Goal: Download file/media

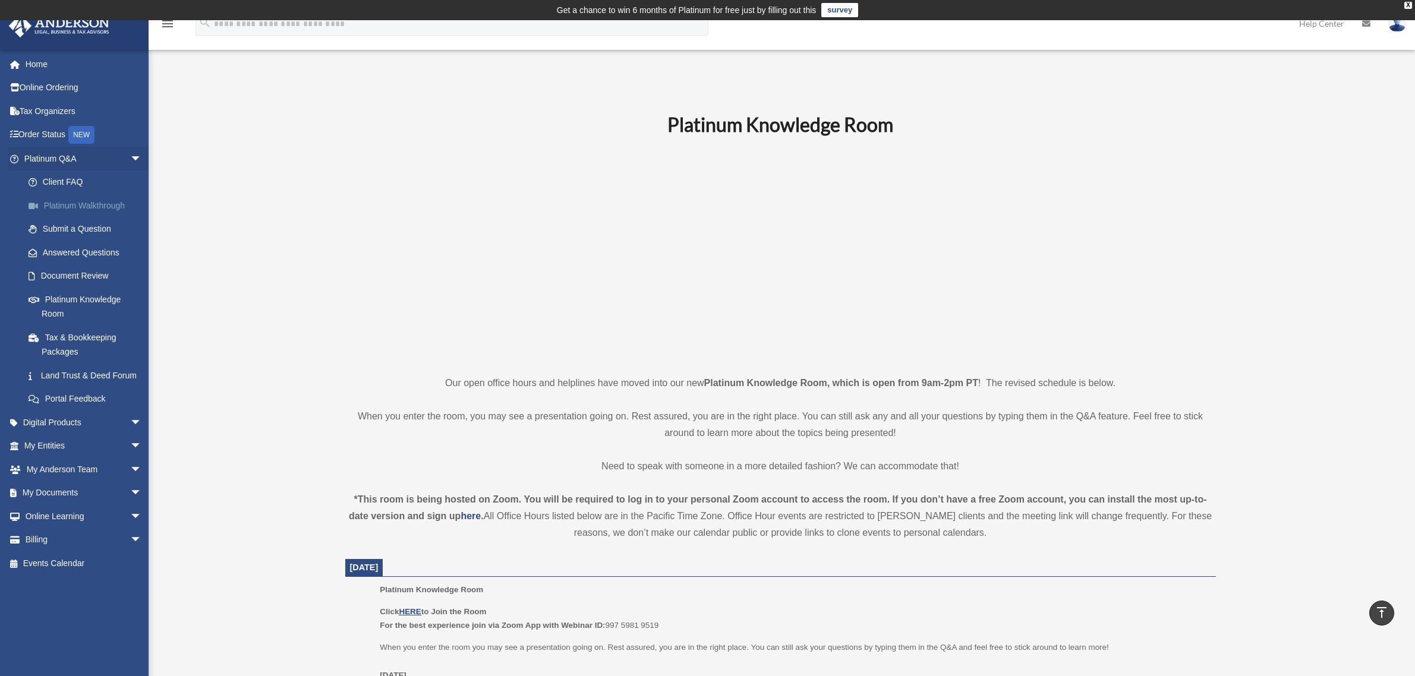
scroll to position [371, 0]
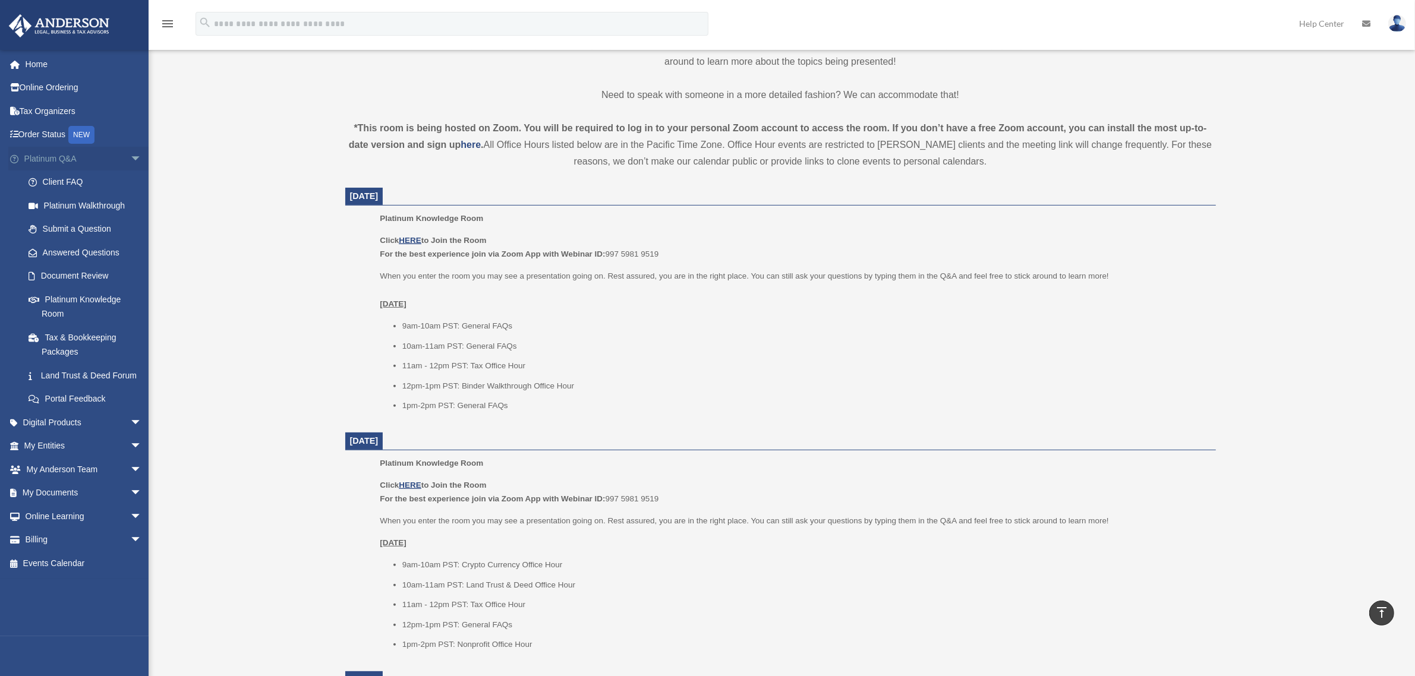
click at [130, 157] on span "arrow_drop_down" at bounding box center [142, 159] width 24 height 24
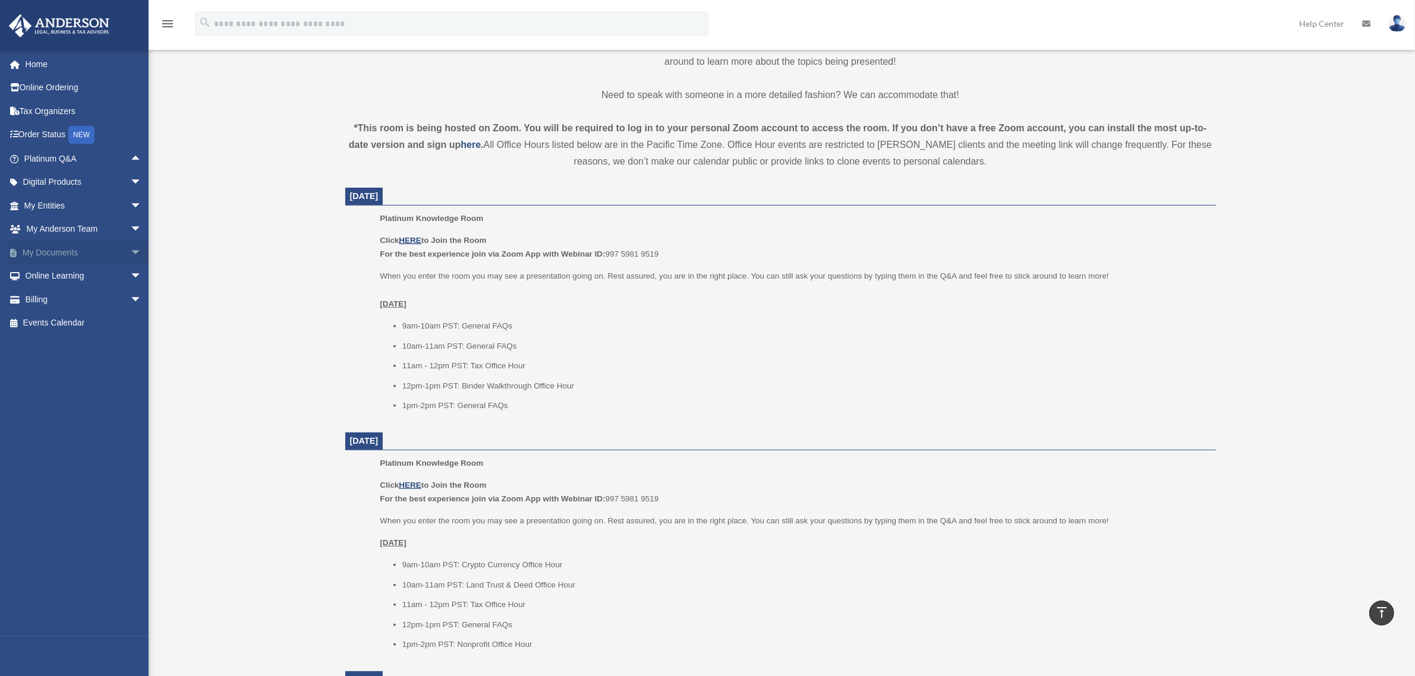
click at [130, 250] on span "arrow_drop_down" at bounding box center [142, 253] width 24 height 24
click at [36, 274] on span at bounding box center [39, 276] width 8 height 8
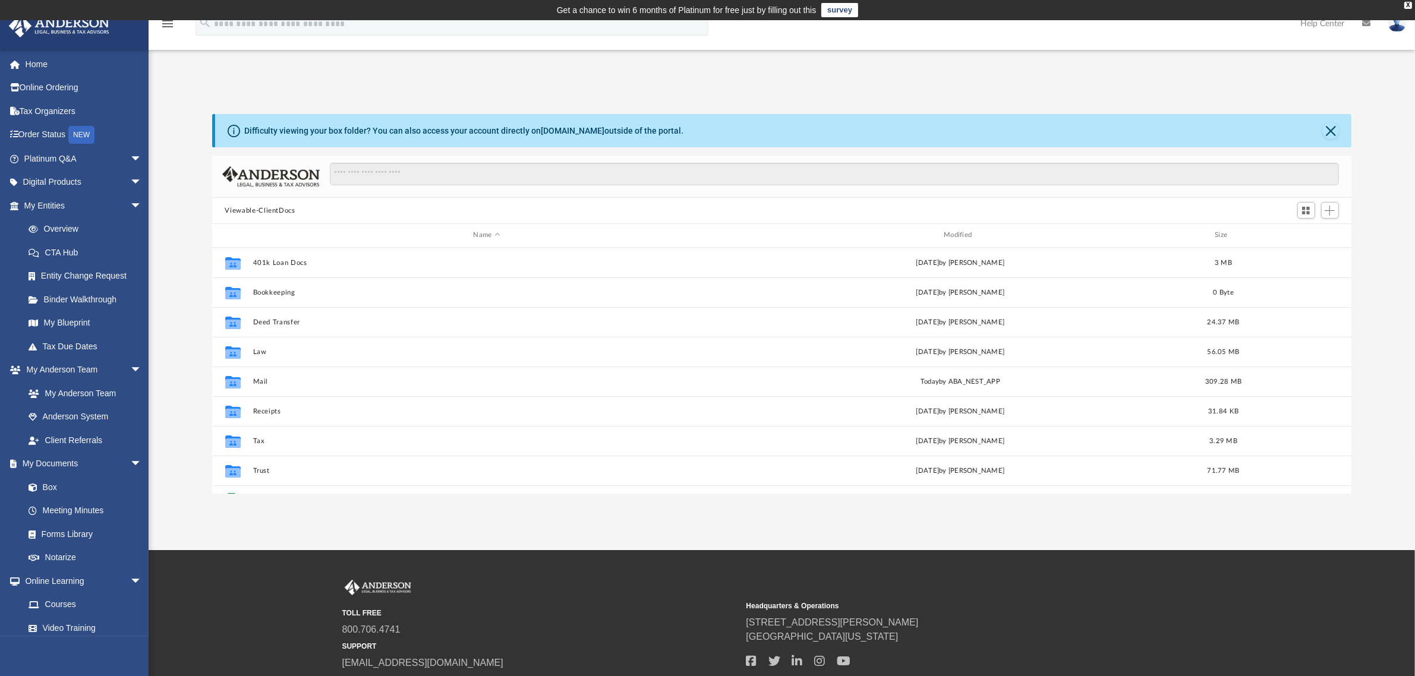
scroll to position [258, 1128]
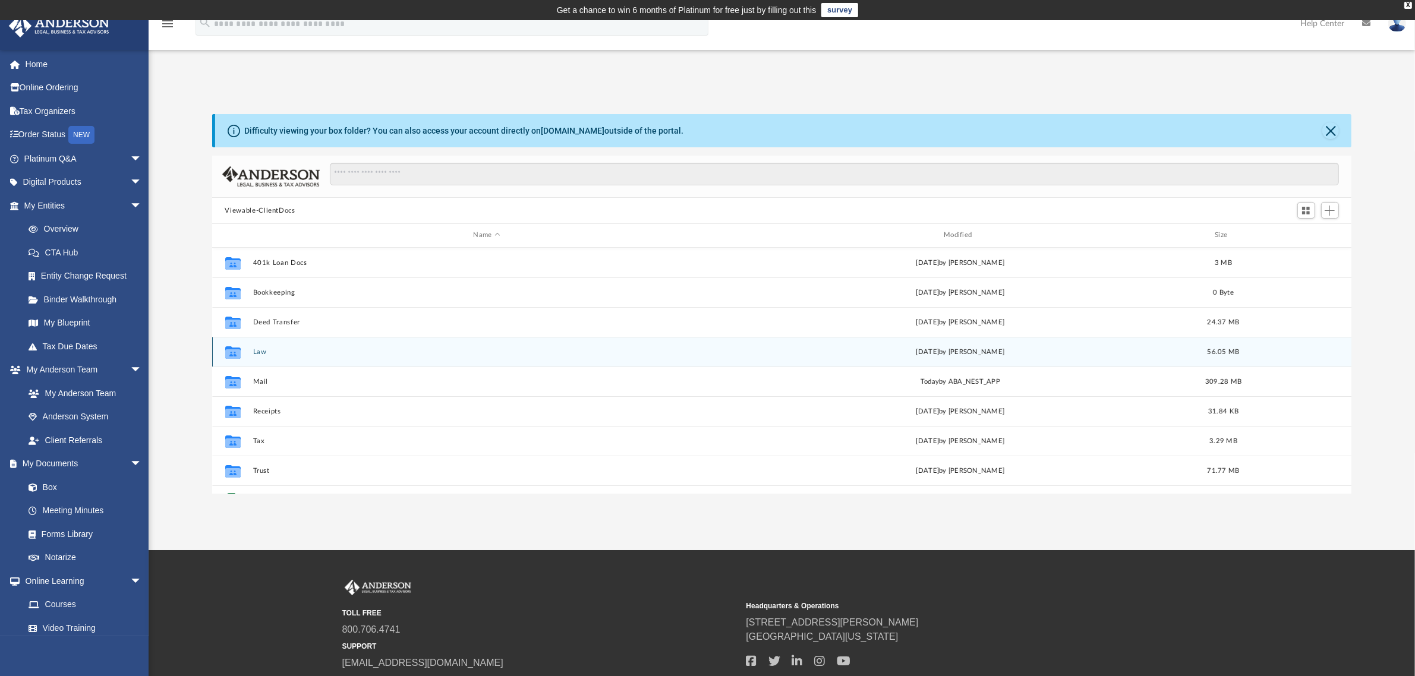
click at [257, 351] on button "Law" at bounding box center [487, 352] width 468 height 8
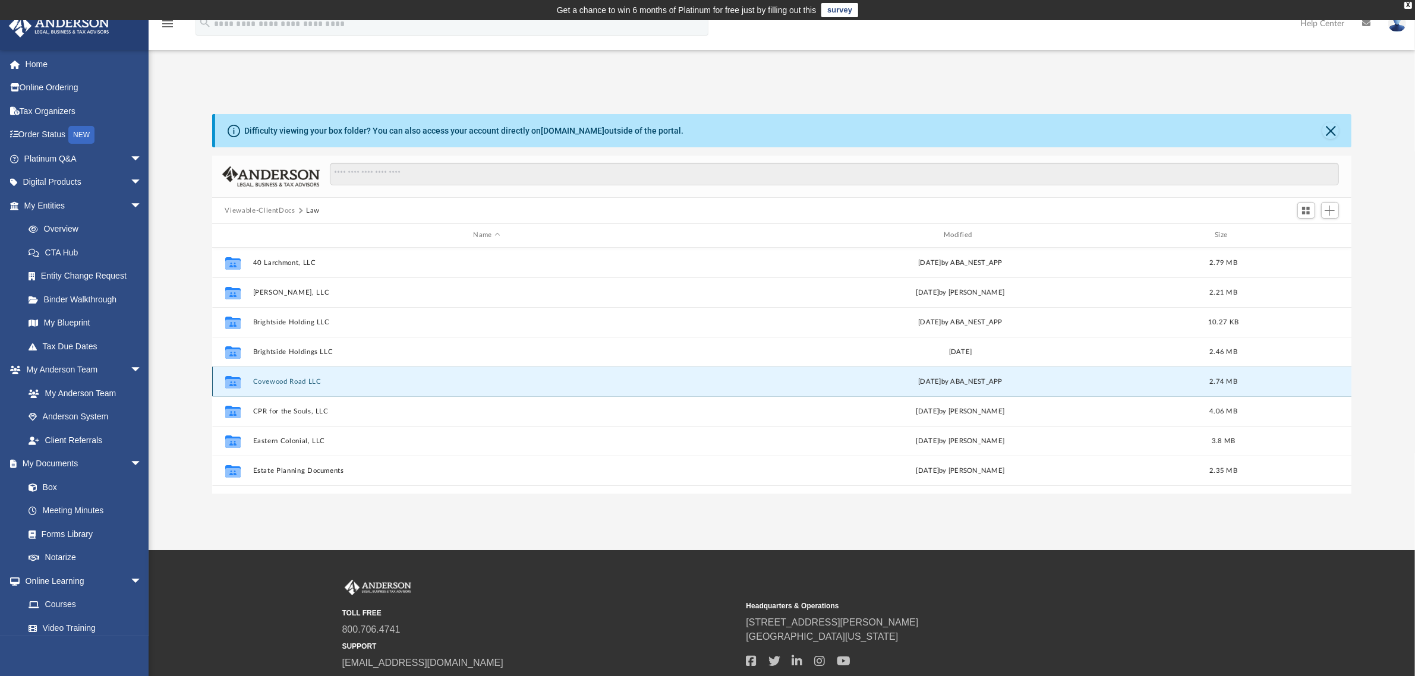
click at [294, 382] on button "Covewood Road LLC" at bounding box center [487, 382] width 468 height 8
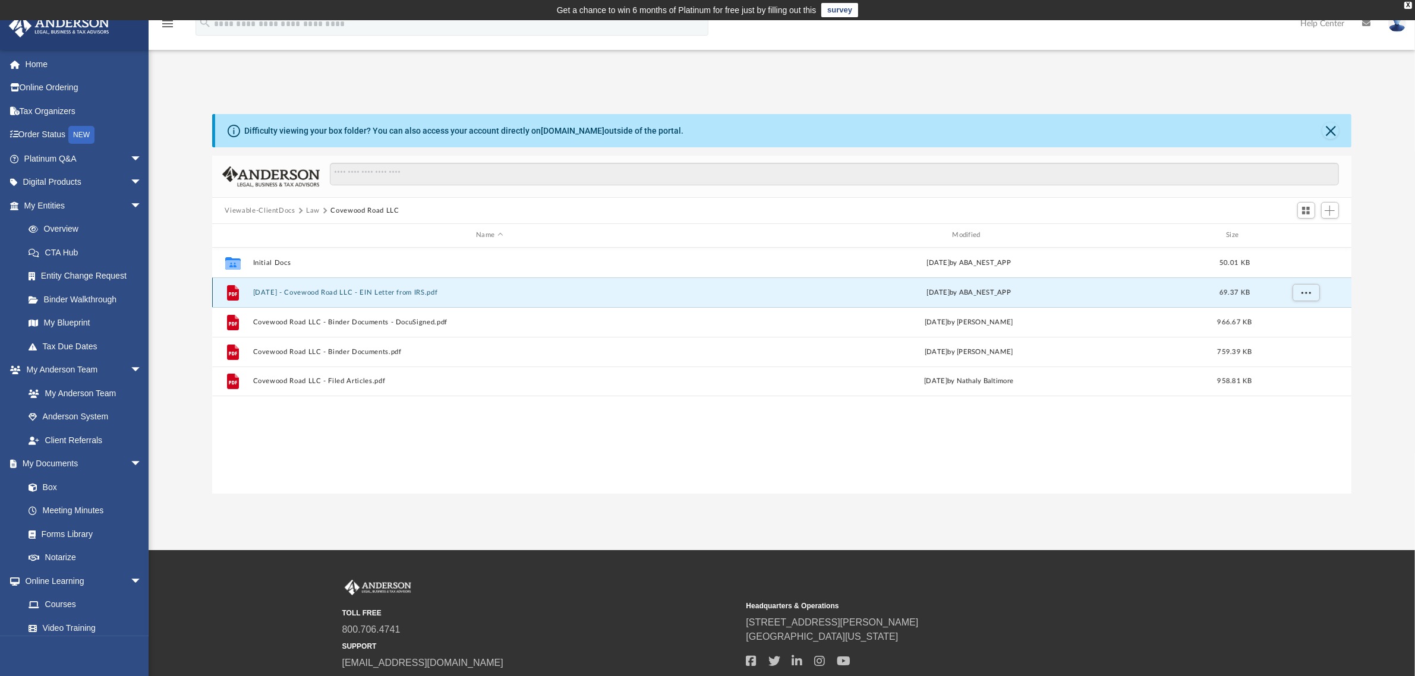
click at [420, 291] on button "2024.05.02 - Covewood Road LLC - EIN Letter from IRS.pdf" at bounding box center [490, 293] width 474 height 8
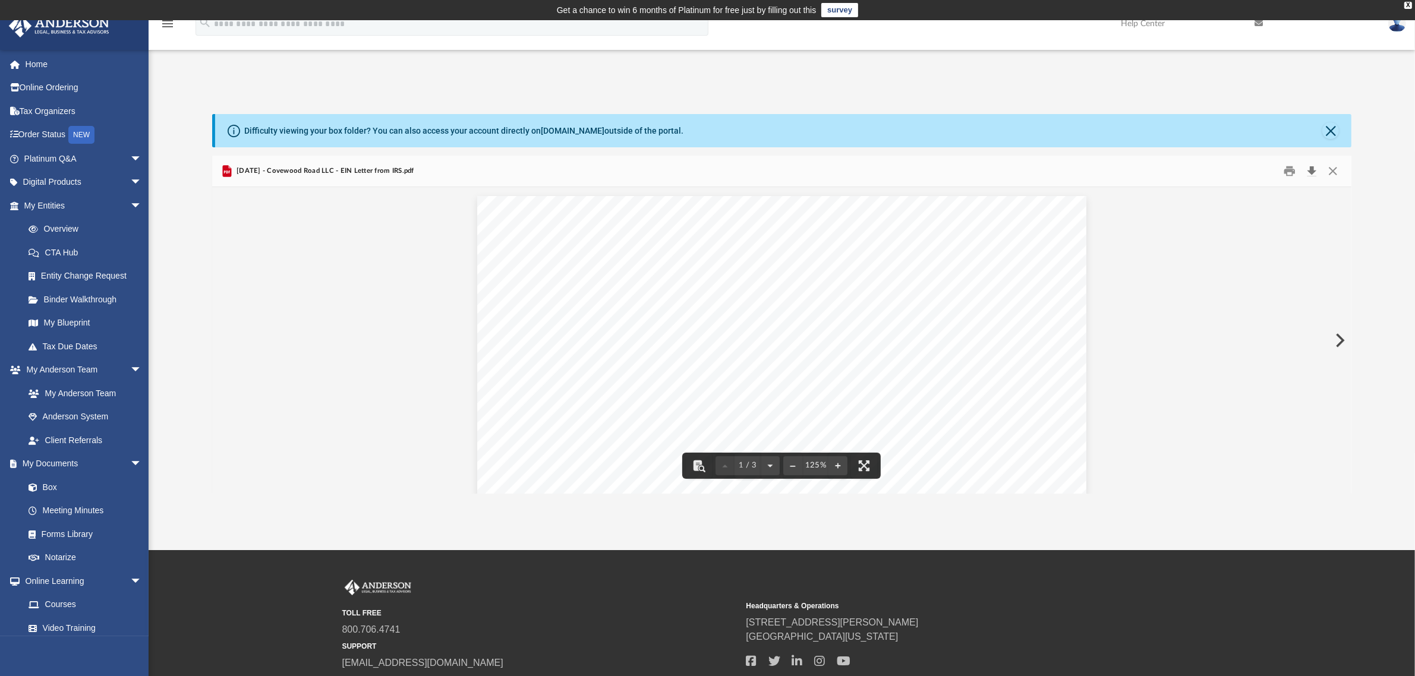
click at [1312, 171] on button "Download" at bounding box center [1311, 171] width 21 height 18
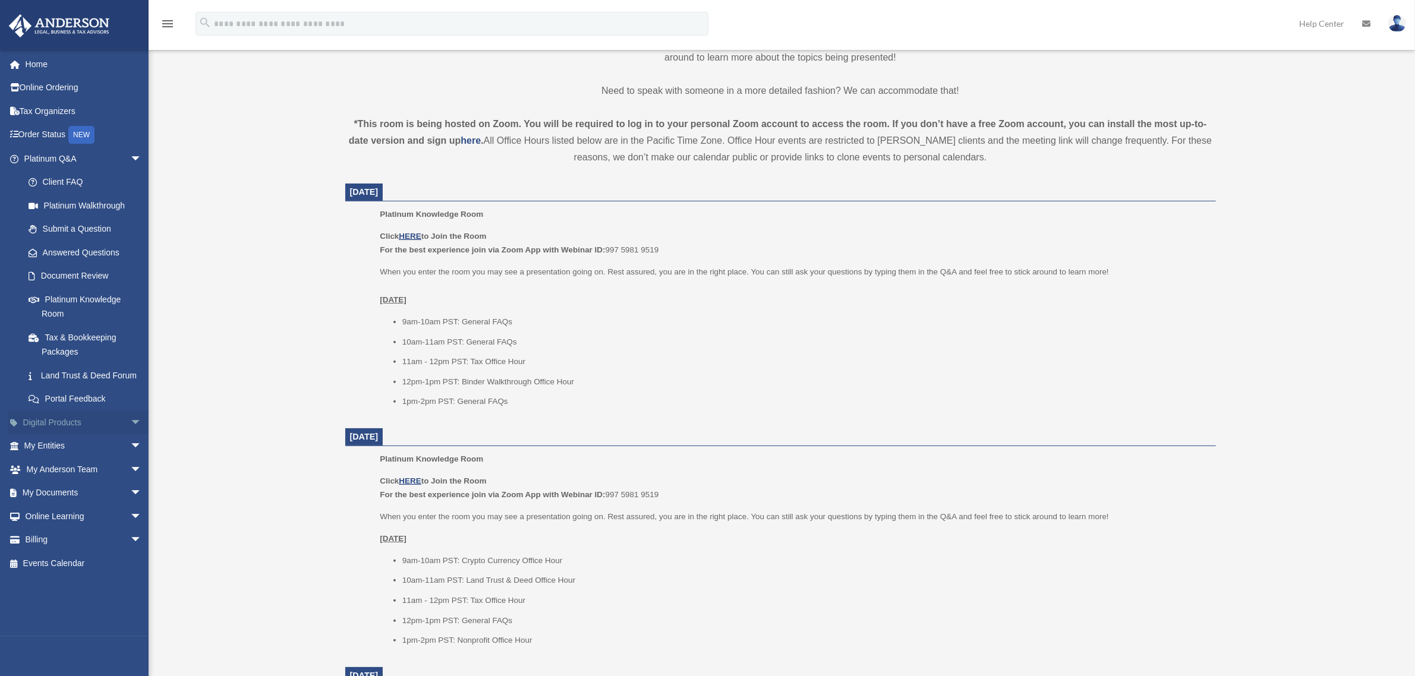
scroll to position [371, 0]
click at [106, 505] on link "My Documents arrow_drop_down" at bounding box center [84, 493] width 152 height 24
click at [130, 503] on span "arrow_drop_down" at bounding box center [142, 493] width 24 height 24
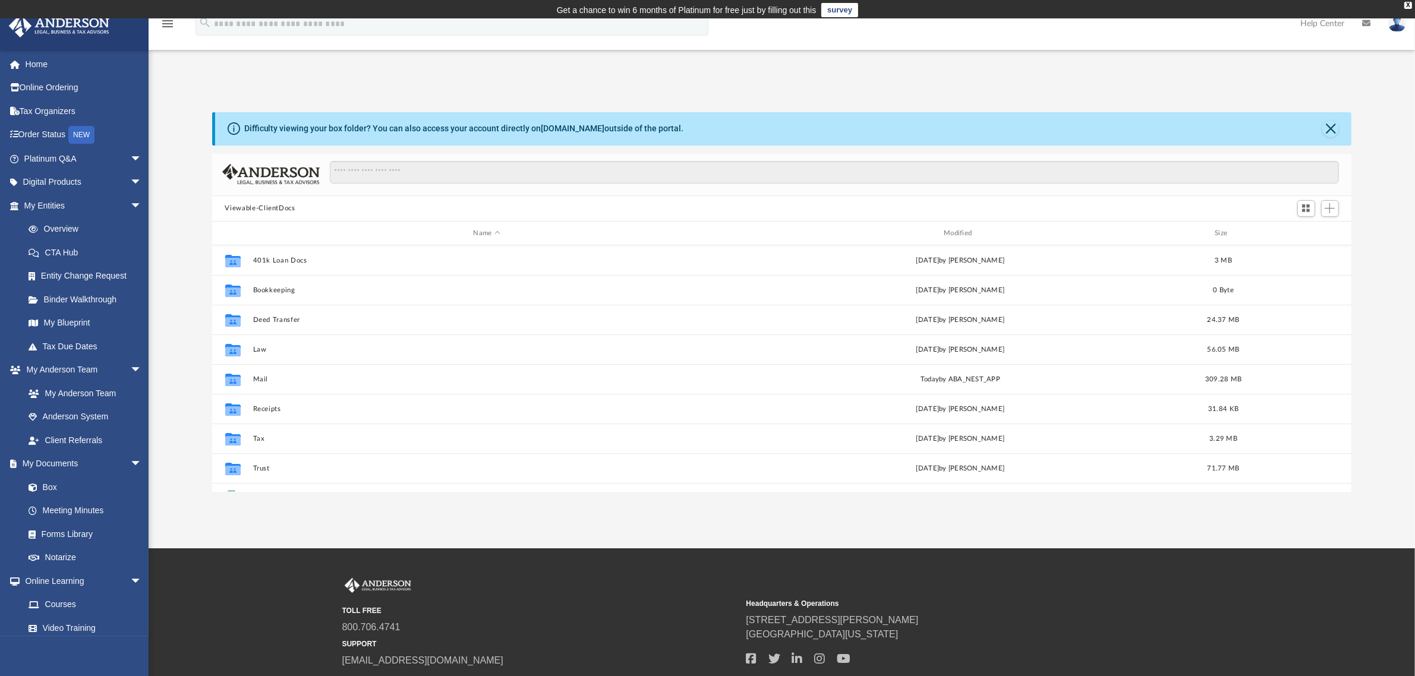
scroll to position [258, 1128]
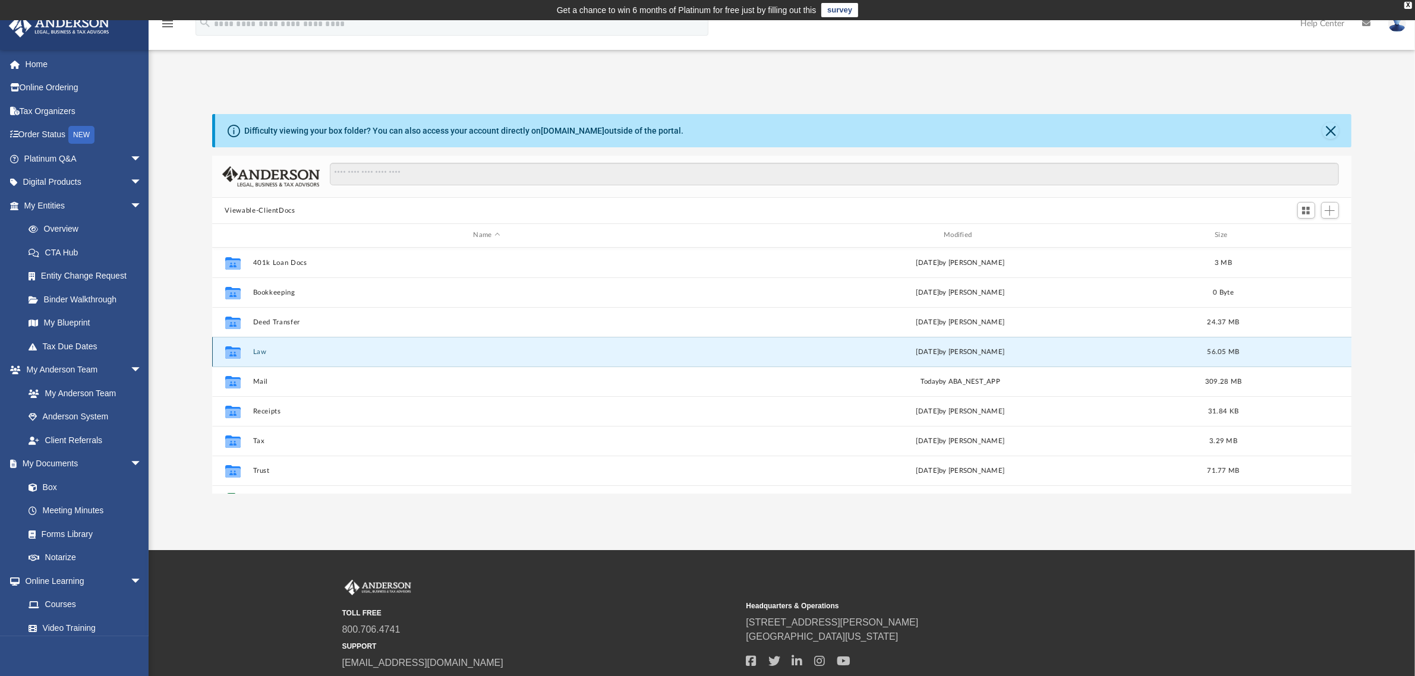
click at [256, 349] on button "Law" at bounding box center [487, 352] width 468 height 8
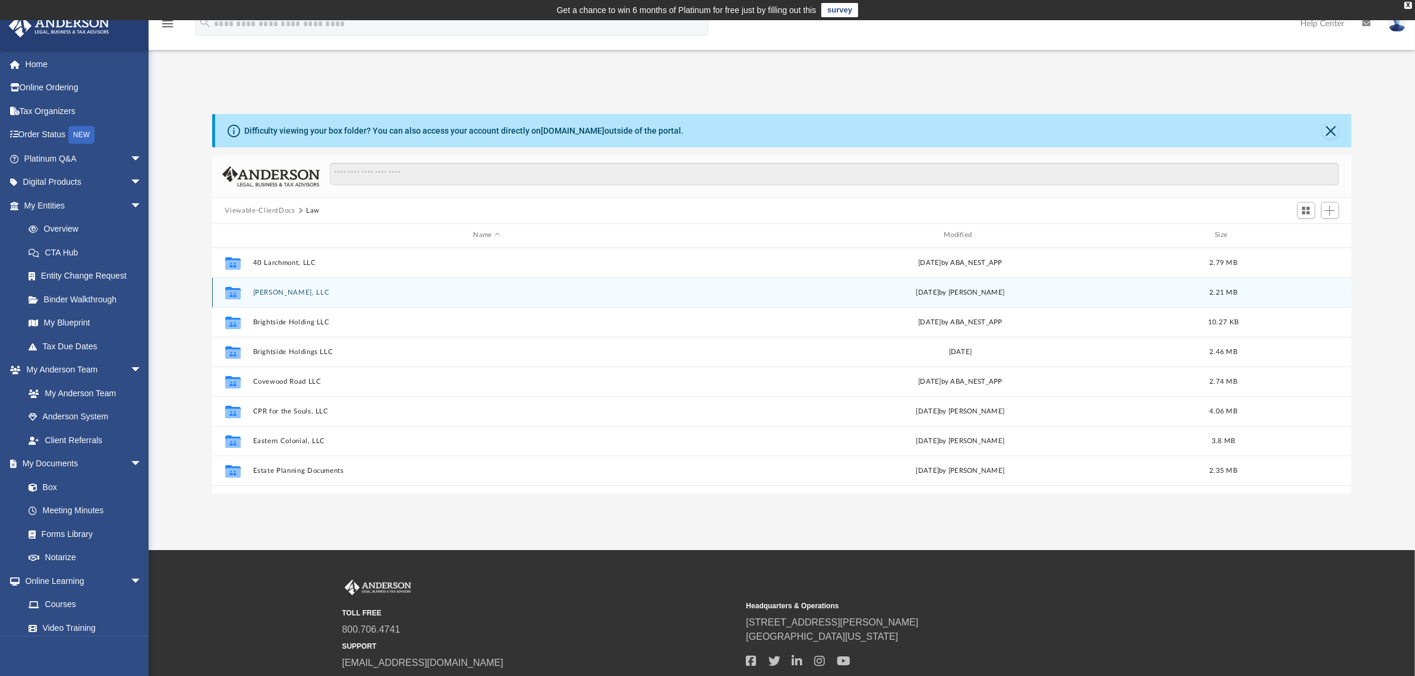
click at [268, 291] on button "Adela, LLC" at bounding box center [487, 293] width 468 height 8
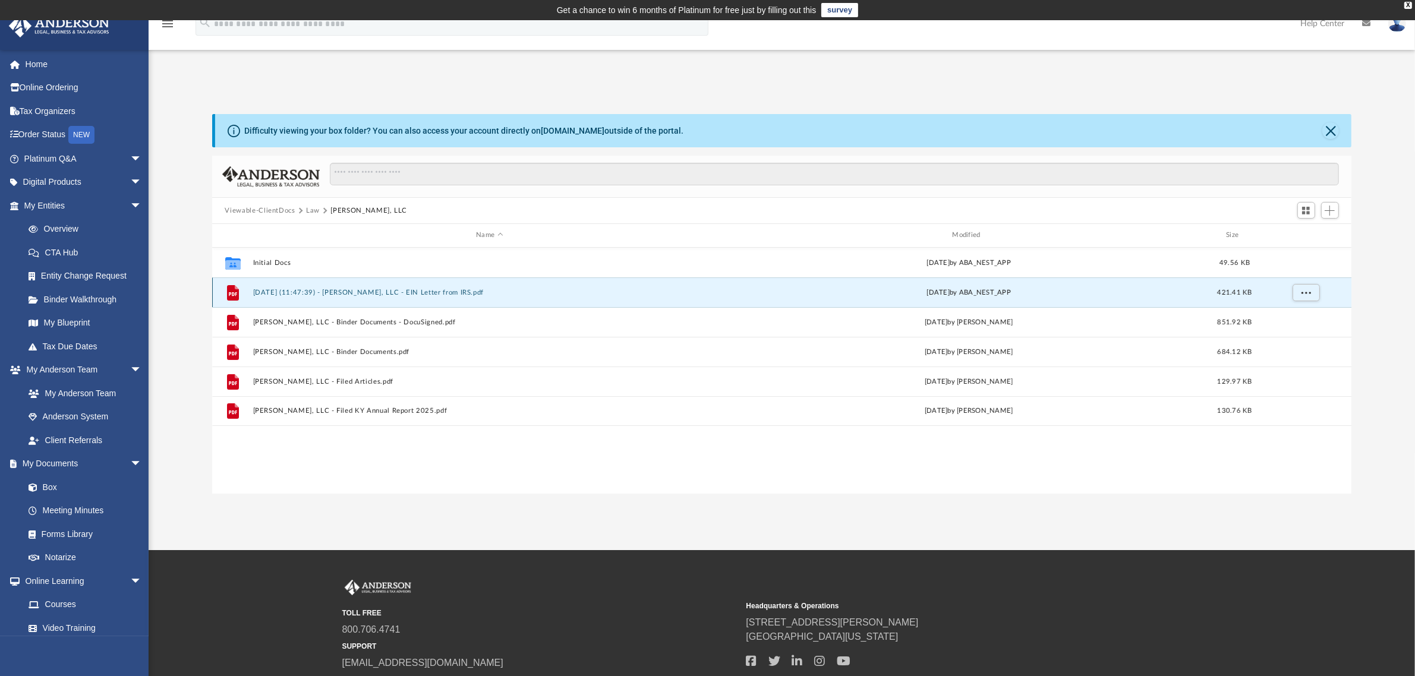
click at [325, 291] on button "2024.12.18 (11:47:39) - Adela, LLC - EIN Letter from IRS.pdf" at bounding box center [490, 293] width 474 height 8
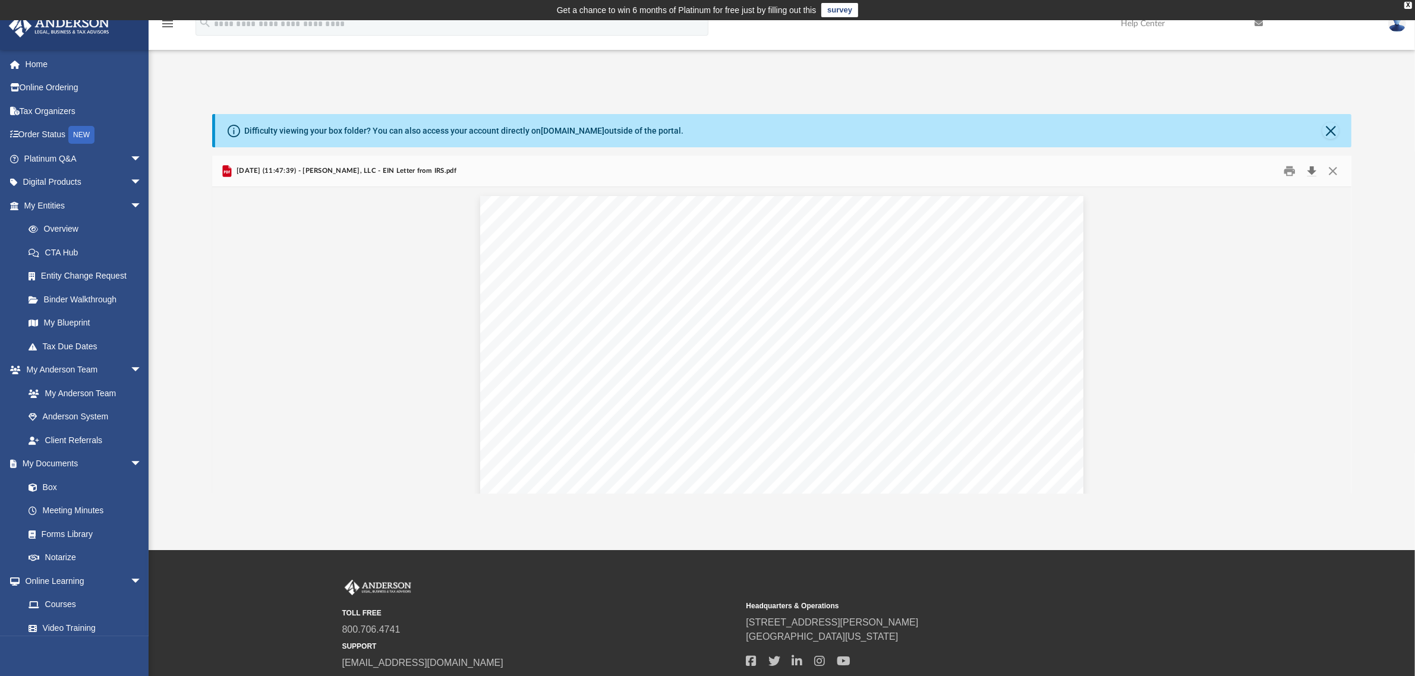
click at [1310, 170] on button "Download" at bounding box center [1311, 171] width 21 height 18
click at [1335, 168] on button "Close" at bounding box center [1332, 171] width 21 height 18
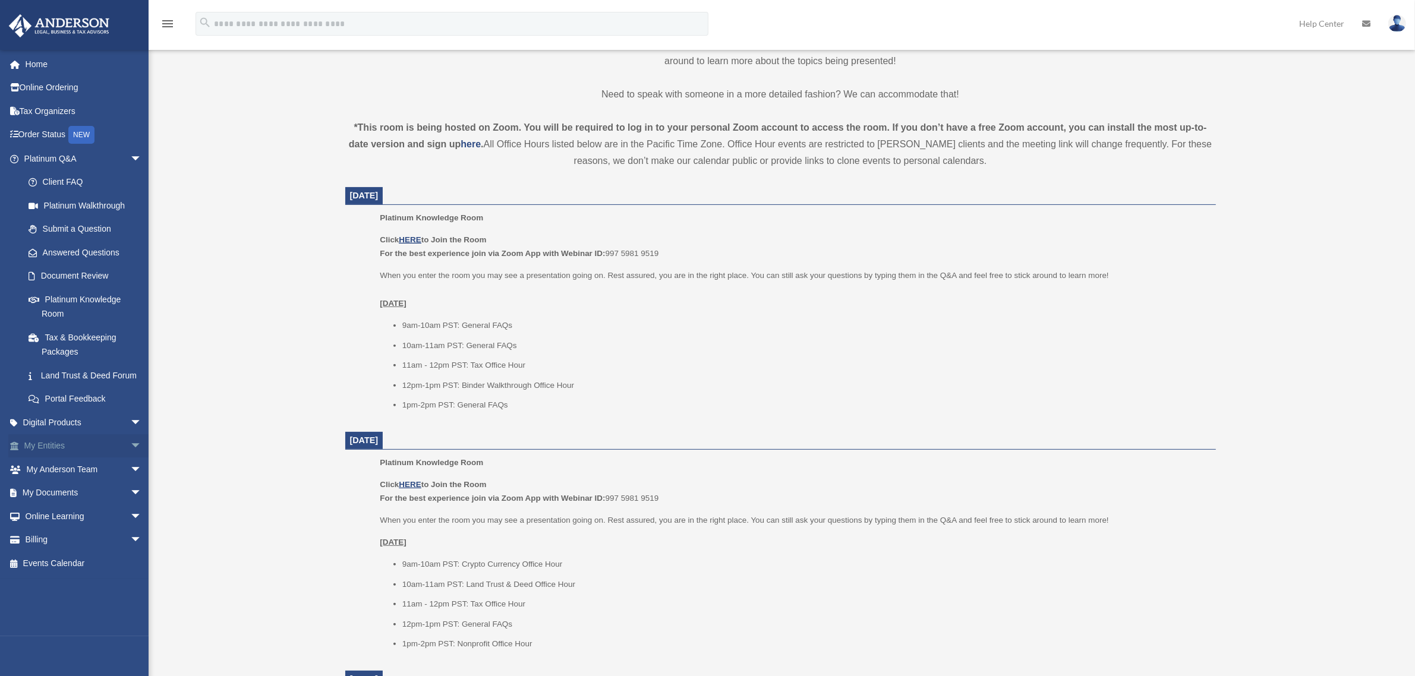
scroll to position [371, 0]
click at [42, 458] on link "My Entities arrow_drop_down" at bounding box center [84, 446] width 152 height 24
click at [130, 455] on span "arrow_drop_down" at bounding box center [142, 446] width 24 height 24
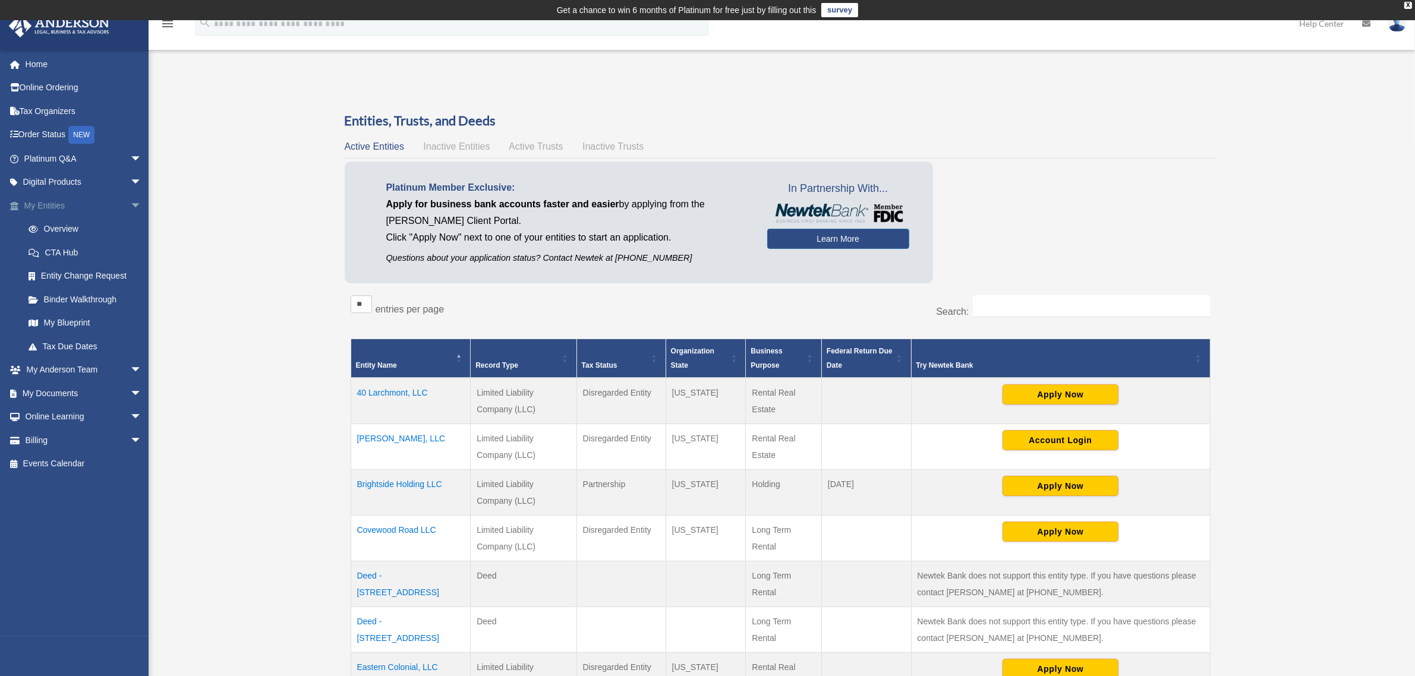
click at [130, 198] on span "arrow_drop_down" at bounding box center [142, 206] width 24 height 24
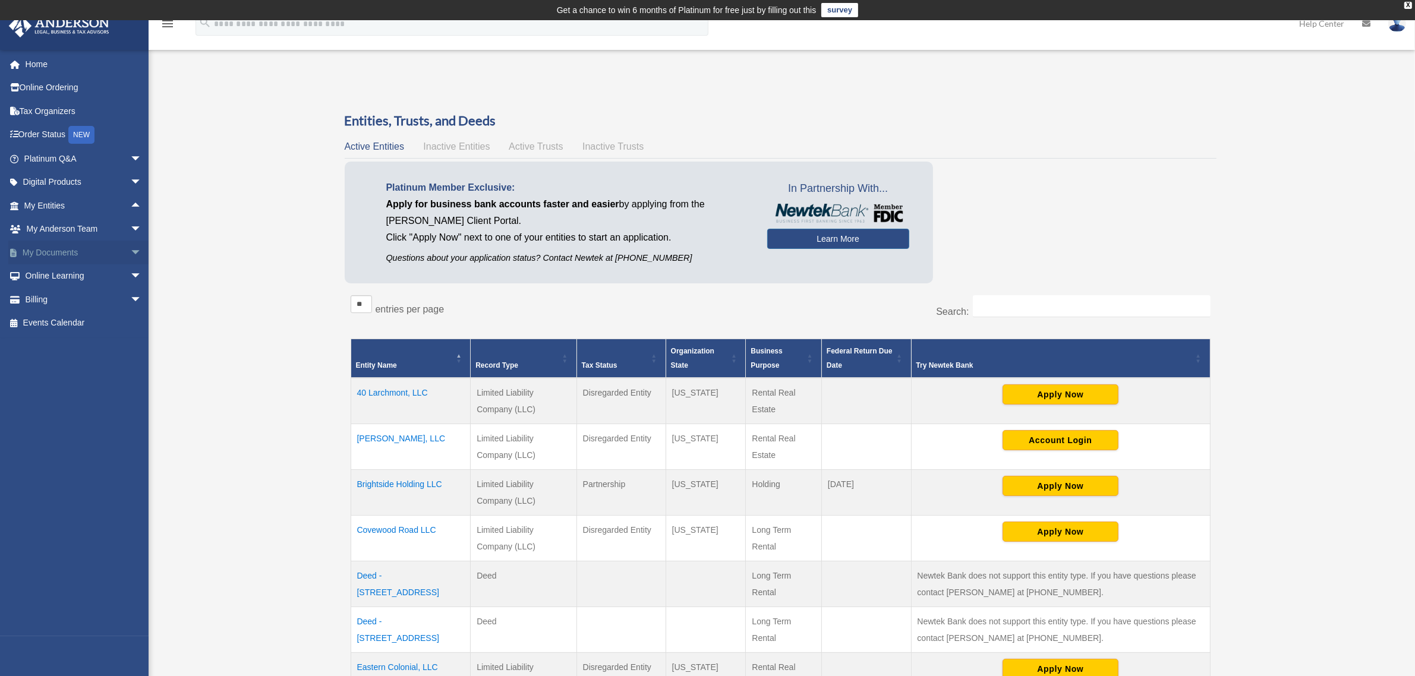
click at [59, 254] on link "My Documents arrow_drop_down" at bounding box center [84, 253] width 152 height 24
click at [130, 251] on span "arrow_drop_down" at bounding box center [142, 253] width 24 height 24
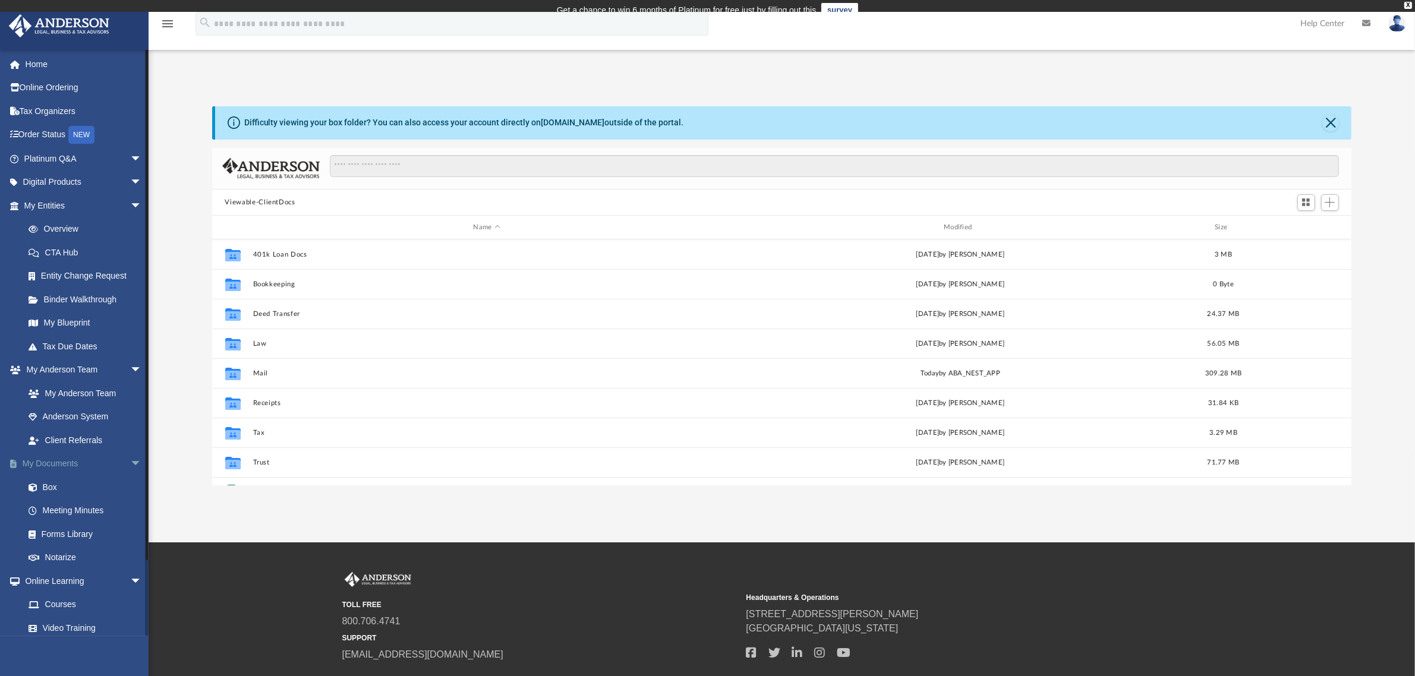
scroll to position [258, 1128]
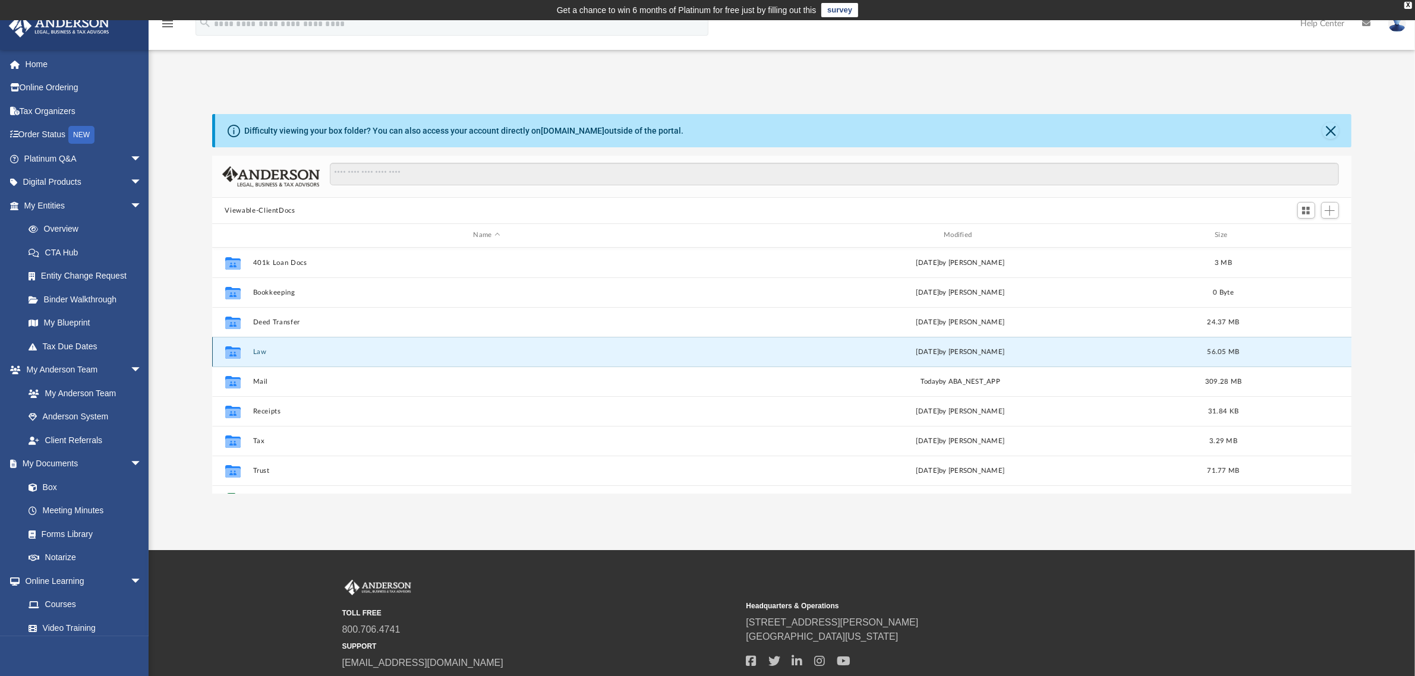
click at [262, 348] on button "Law" at bounding box center [487, 352] width 468 height 8
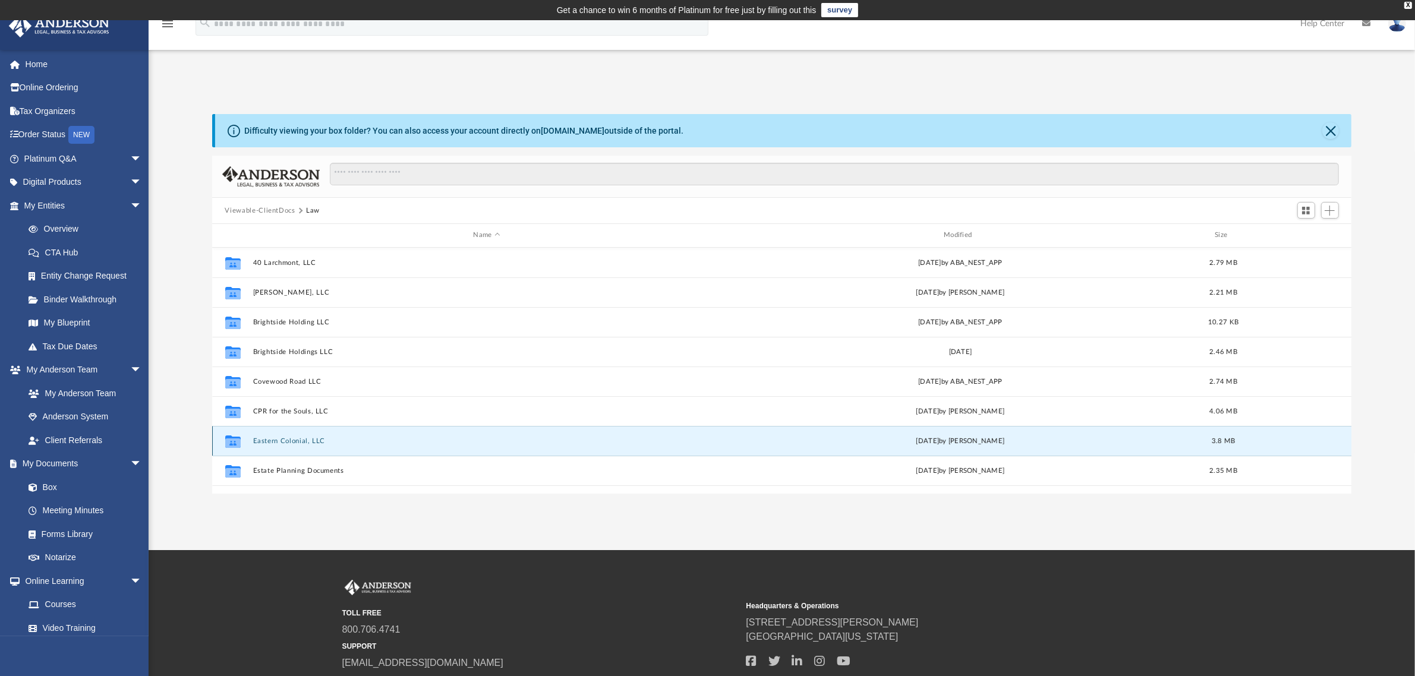
click at [304, 438] on button "Eastern Colonial, LLC" at bounding box center [487, 441] width 468 height 8
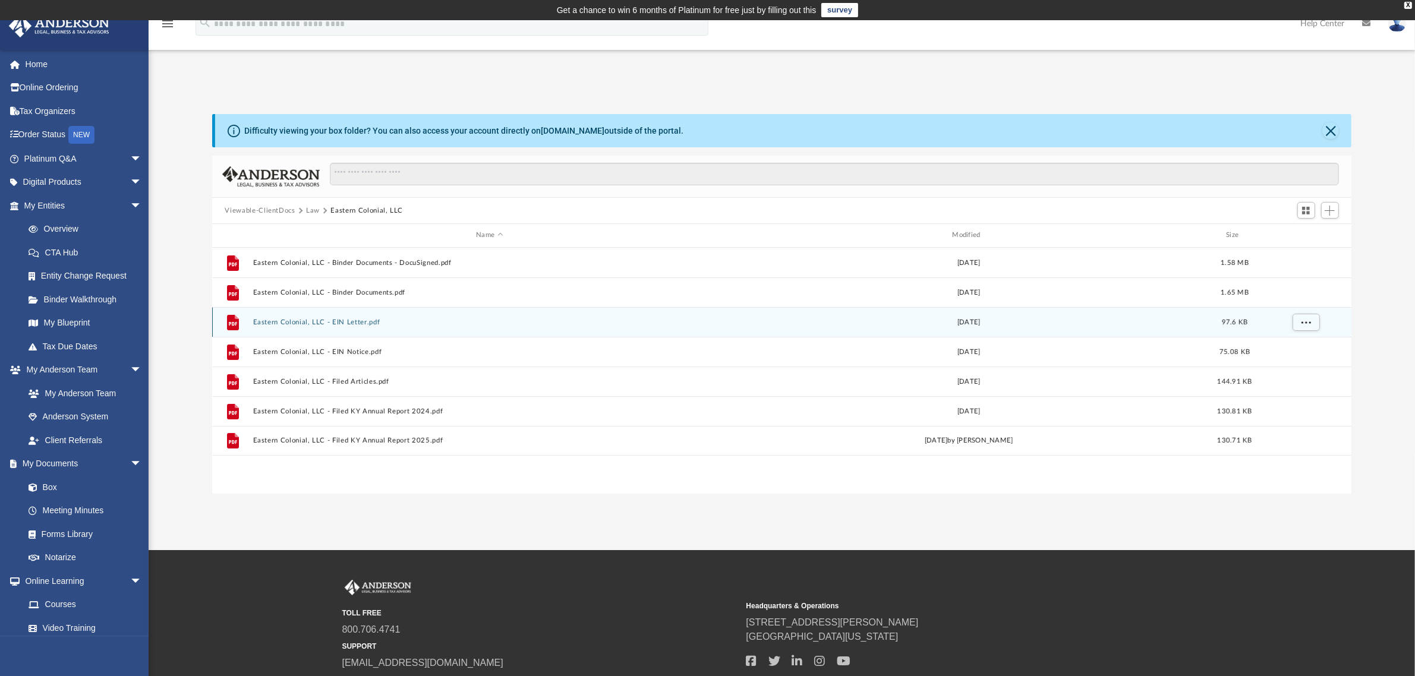
click at [357, 321] on button "Eastern Colonial, LLC - EIN Letter.pdf" at bounding box center [490, 323] width 474 height 8
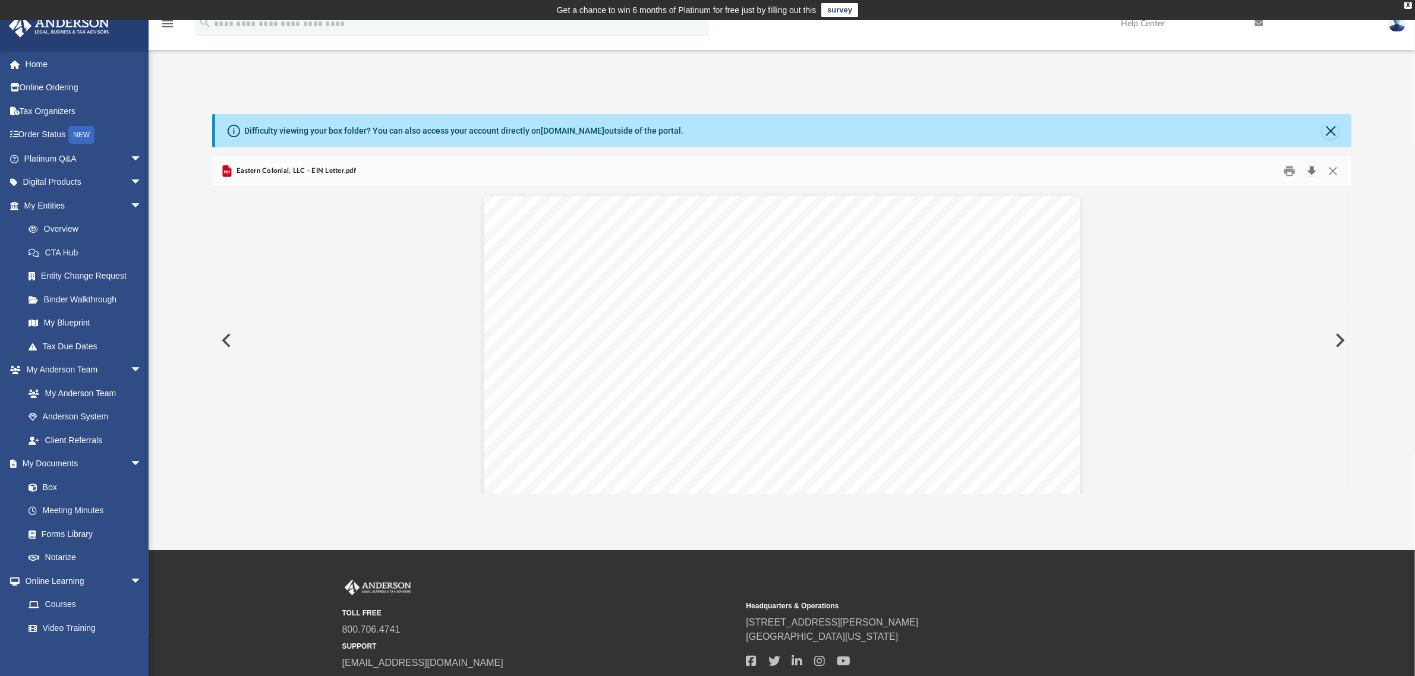
click at [1313, 171] on button "Download" at bounding box center [1311, 171] width 21 height 18
click at [219, 342] on button "Preview" at bounding box center [225, 340] width 26 height 33
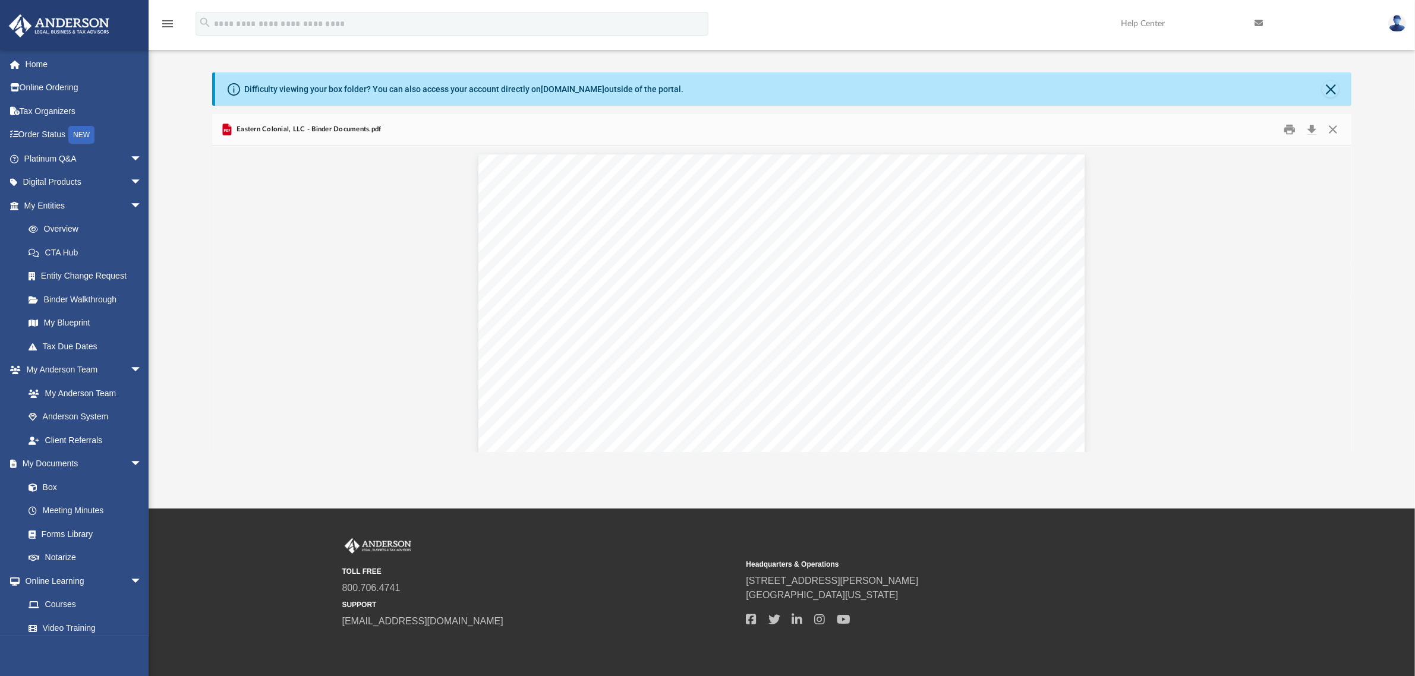
scroll to position [0, 0]
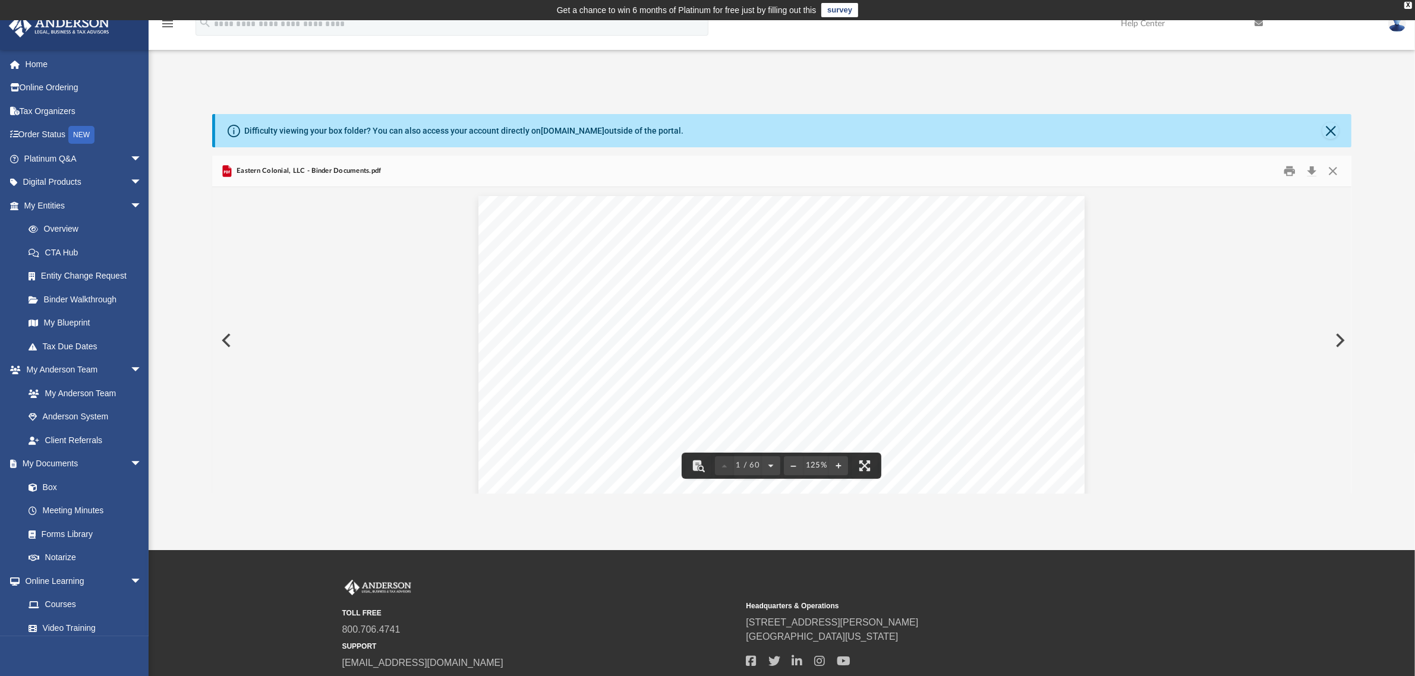
click at [382, 72] on div "App jrmilward@gmail.com Sign Out jangouk.milward@gmail.com Home Online Ordering…" at bounding box center [707, 285] width 1415 height 530
click at [1410, 238] on div "Difficulty viewing your box folder? You can also access your account directly o…" at bounding box center [782, 304] width 1266 height 380
click at [186, 61] on div "App jrmilward@gmail.com Sign Out jangouk.milward@gmail.com Home Online Ordering…" at bounding box center [707, 285] width 1415 height 530
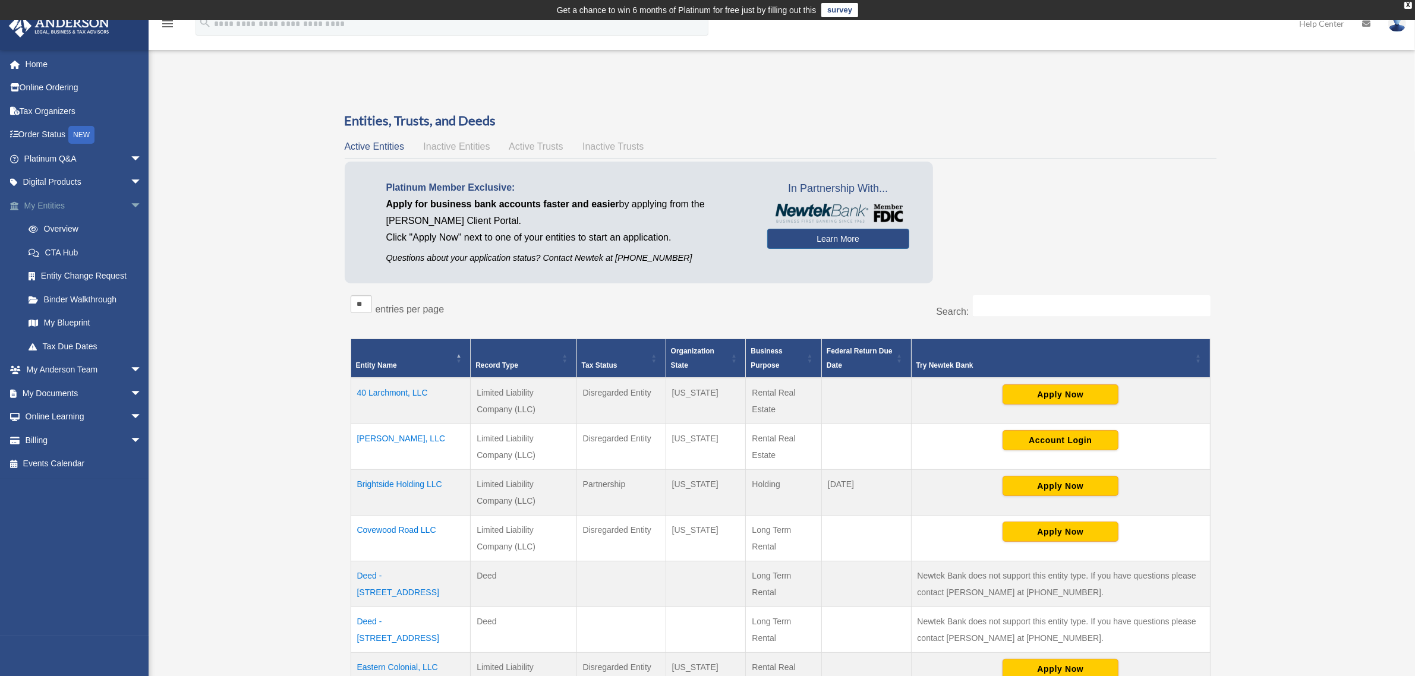
click at [130, 200] on span "arrow_drop_down" at bounding box center [142, 206] width 24 height 24
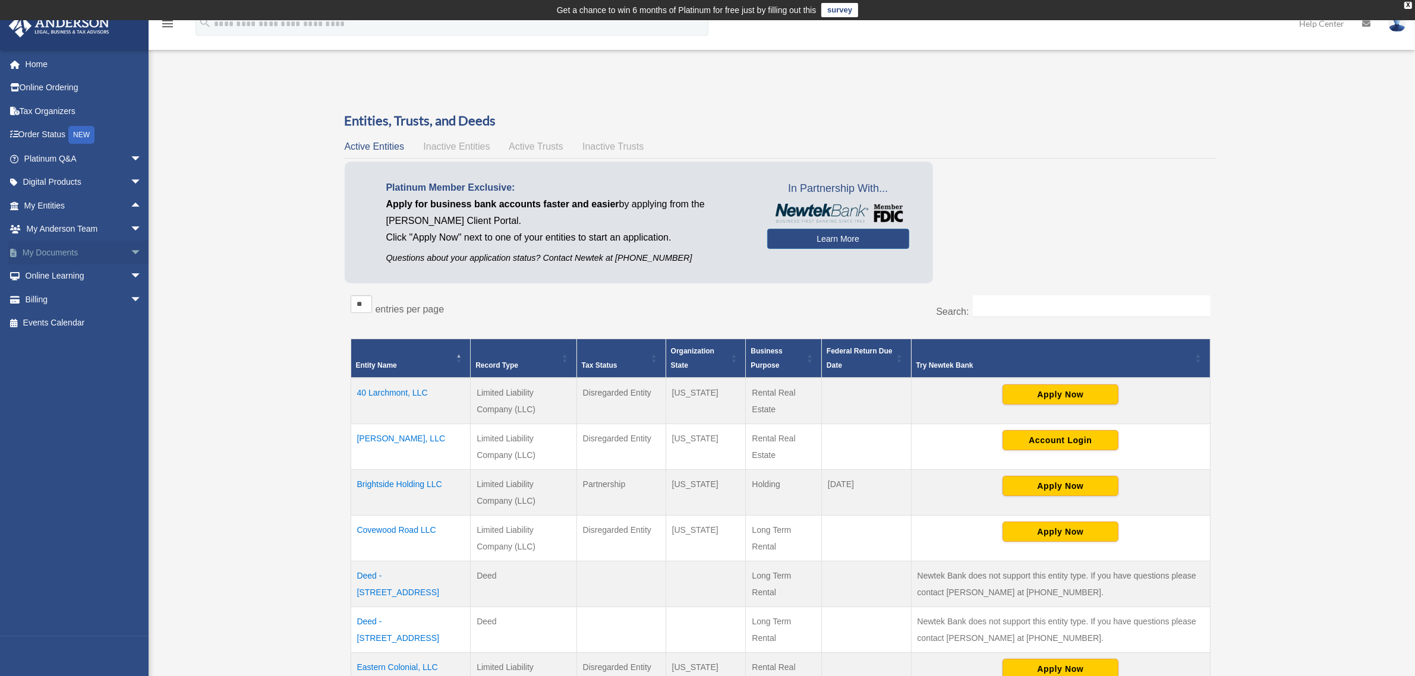
click at [61, 250] on link "My Documents arrow_drop_down" at bounding box center [84, 253] width 152 height 24
click at [130, 248] on span "arrow_drop_down" at bounding box center [142, 253] width 24 height 24
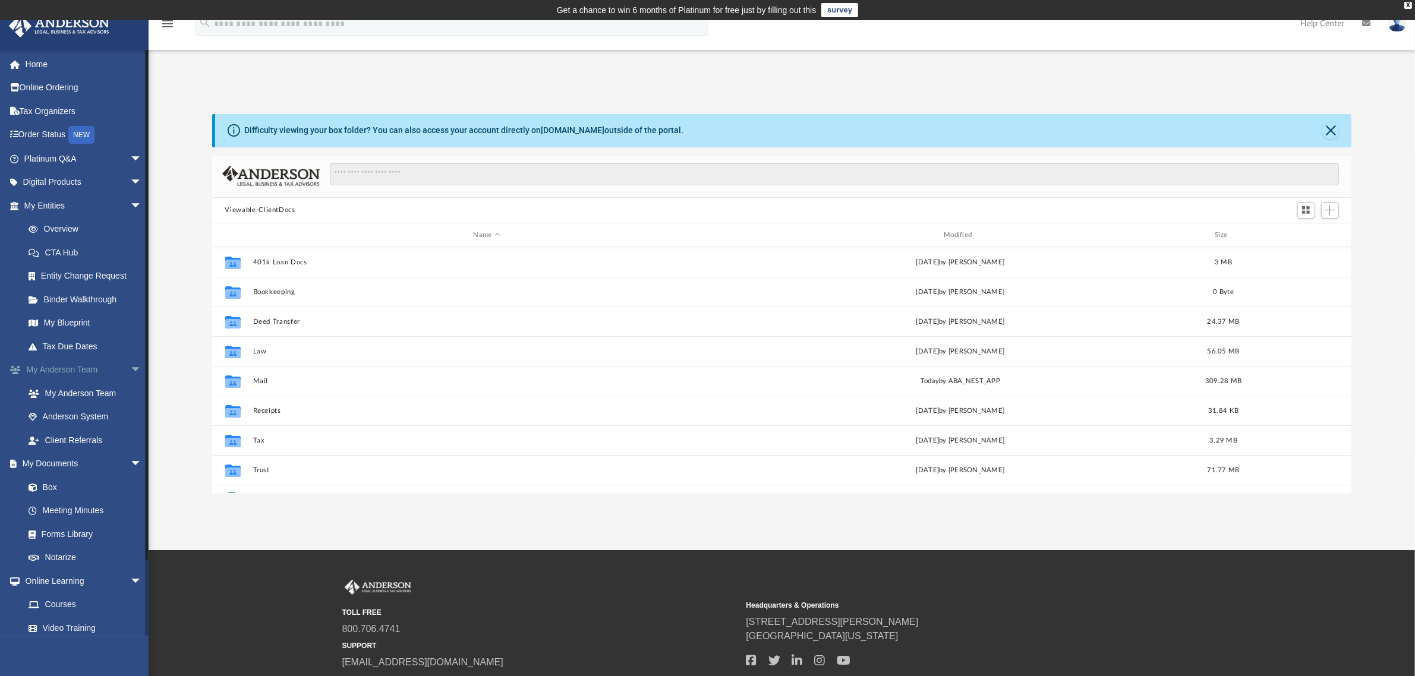
scroll to position [258, 1128]
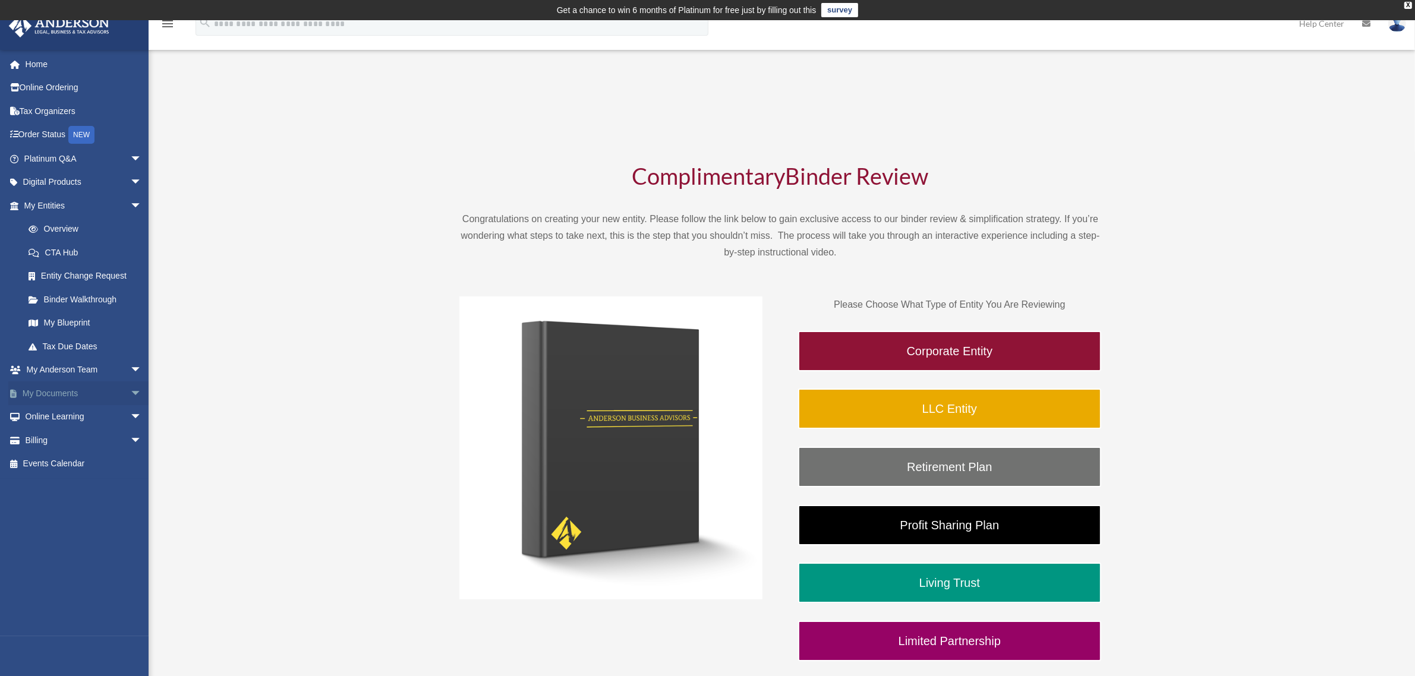
click at [130, 393] on span "arrow_drop_down" at bounding box center [142, 394] width 24 height 24
click at [42, 411] on link "Box" at bounding box center [88, 417] width 143 height 24
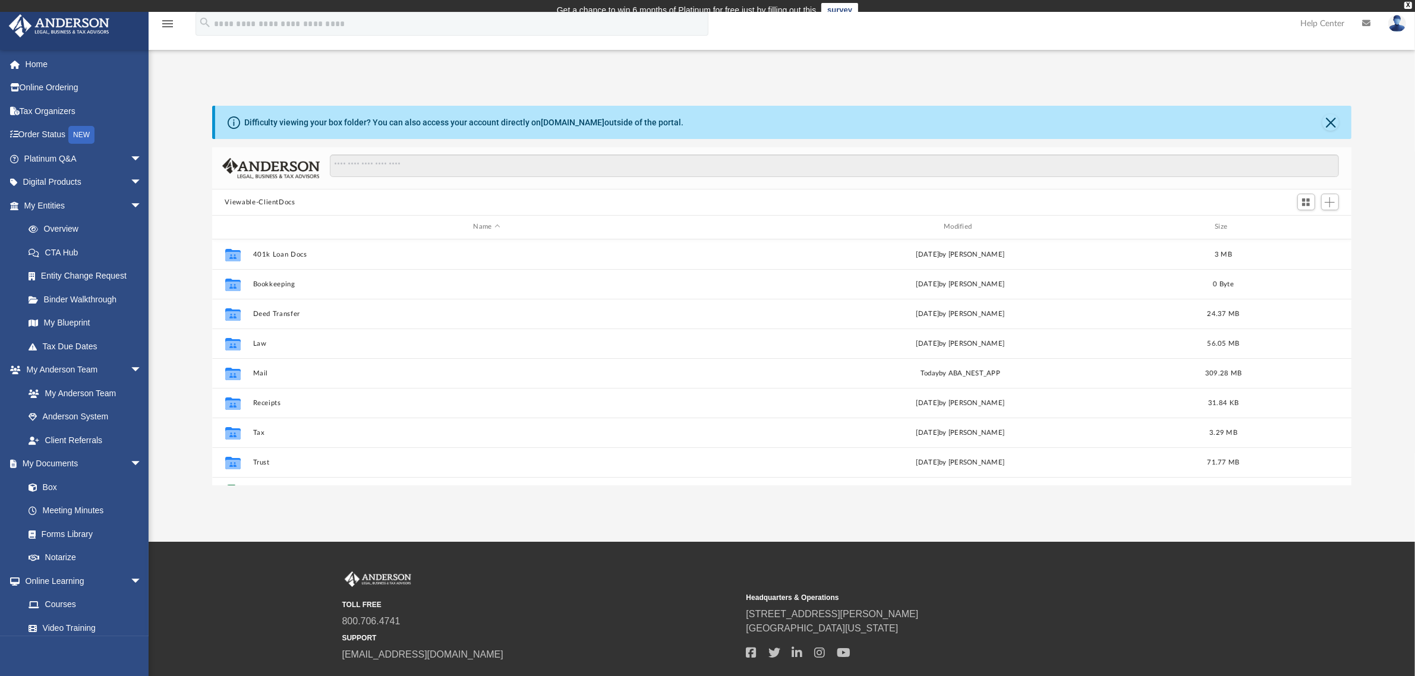
scroll to position [258, 1128]
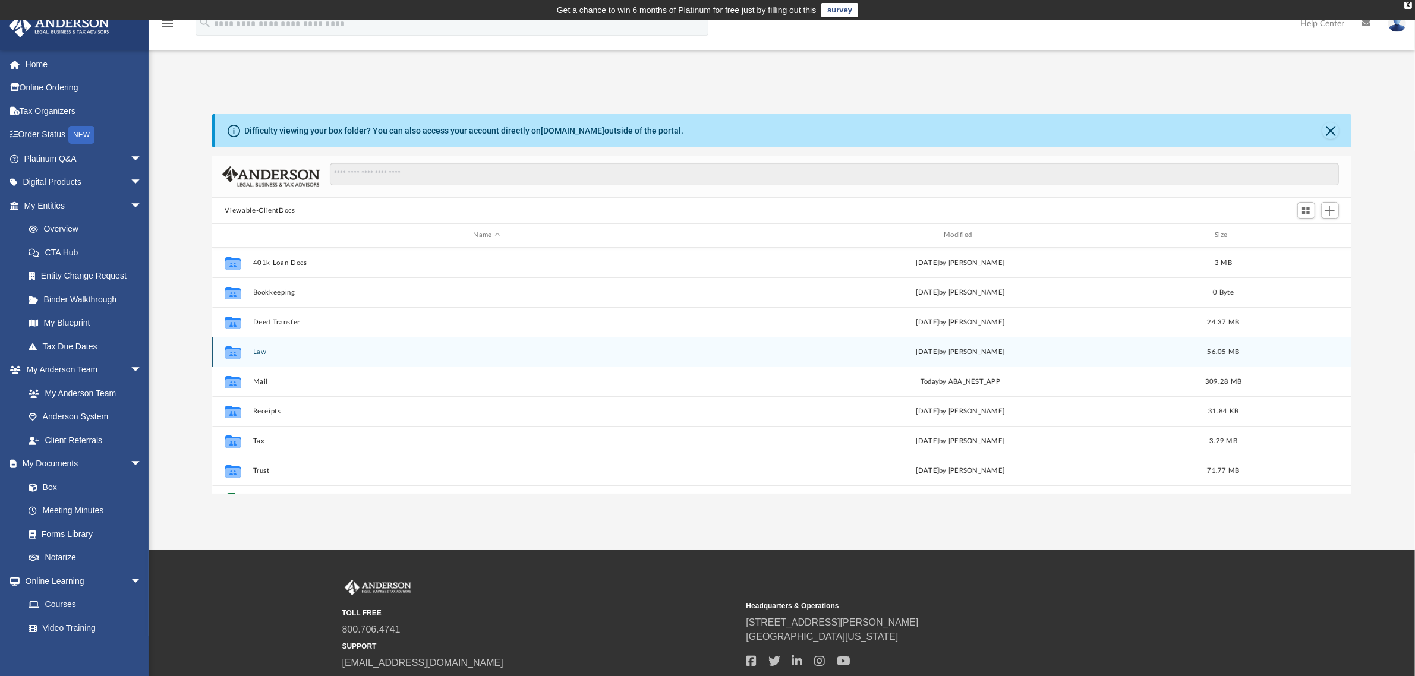
click at [248, 352] on div "Collaborated Folder Law [DATE] by [PERSON_NAME] 56.05 MB" at bounding box center [782, 352] width 1140 height 30
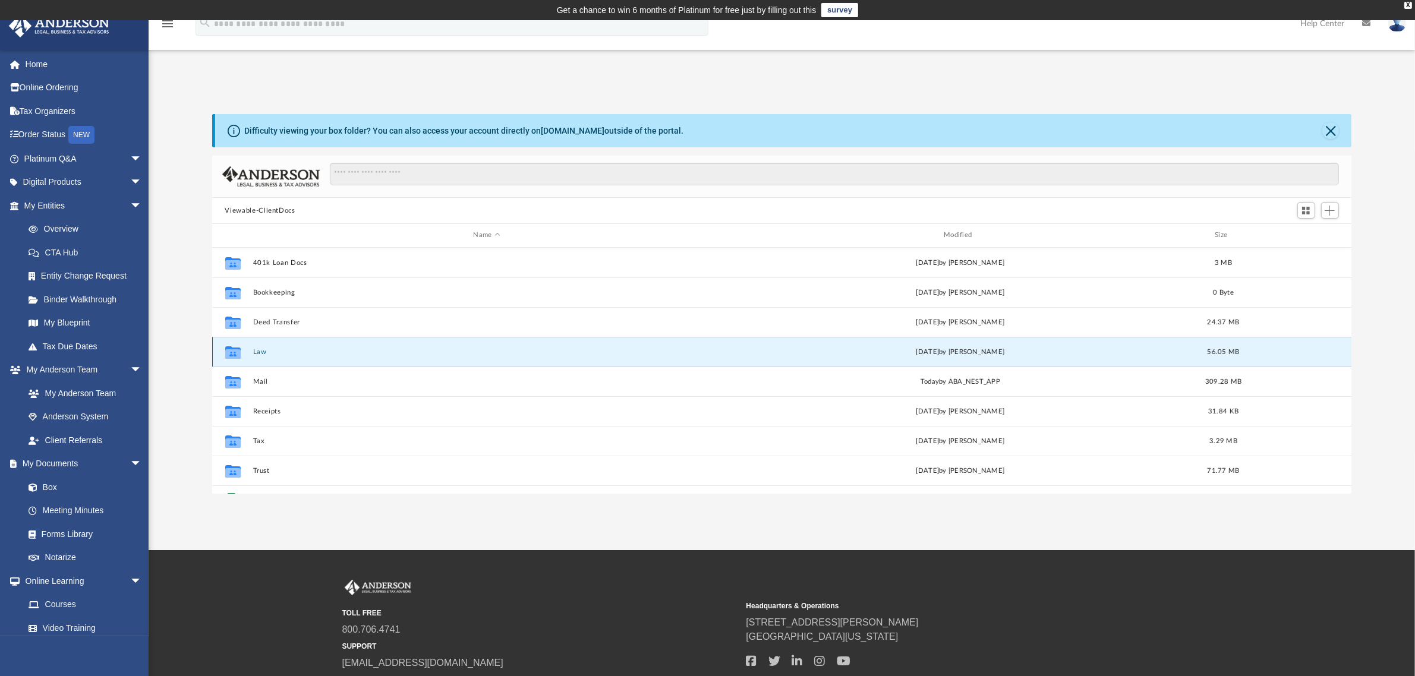
click at [232, 351] on icon "grid" at bounding box center [232, 354] width 15 height 10
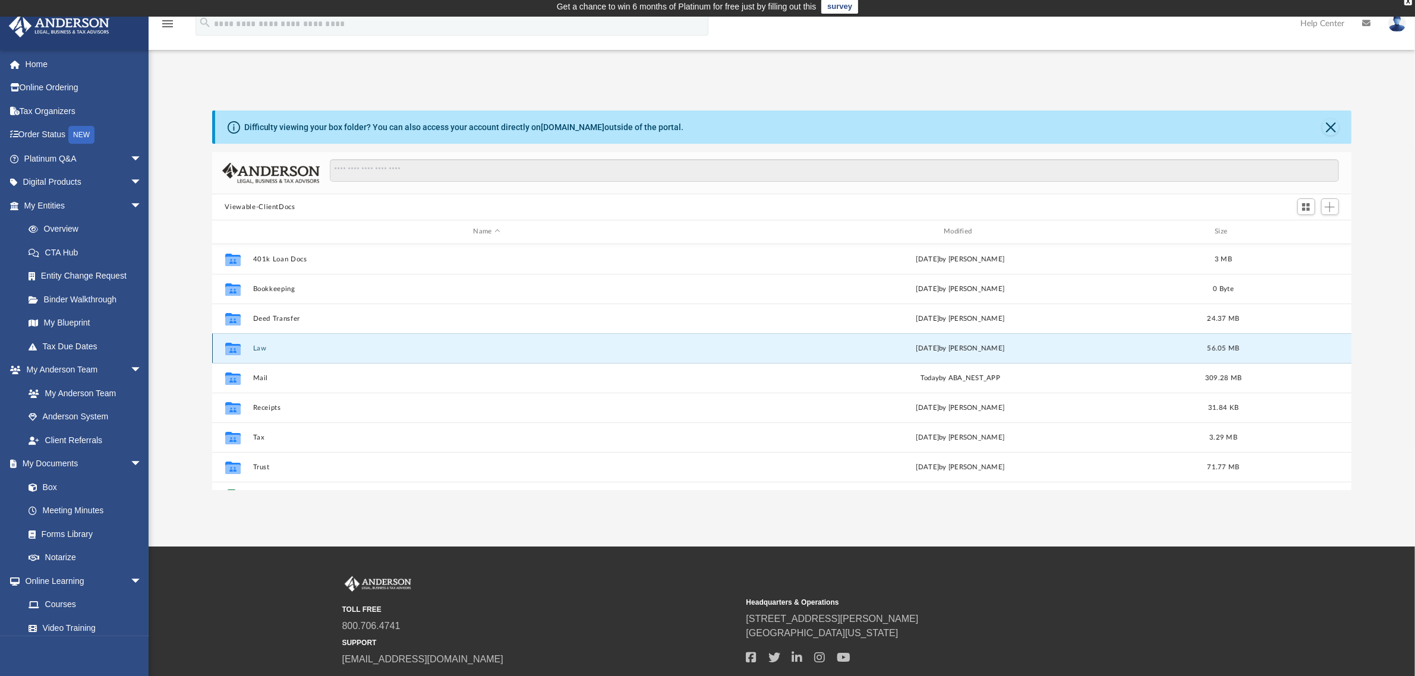
scroll to position [0, 0]
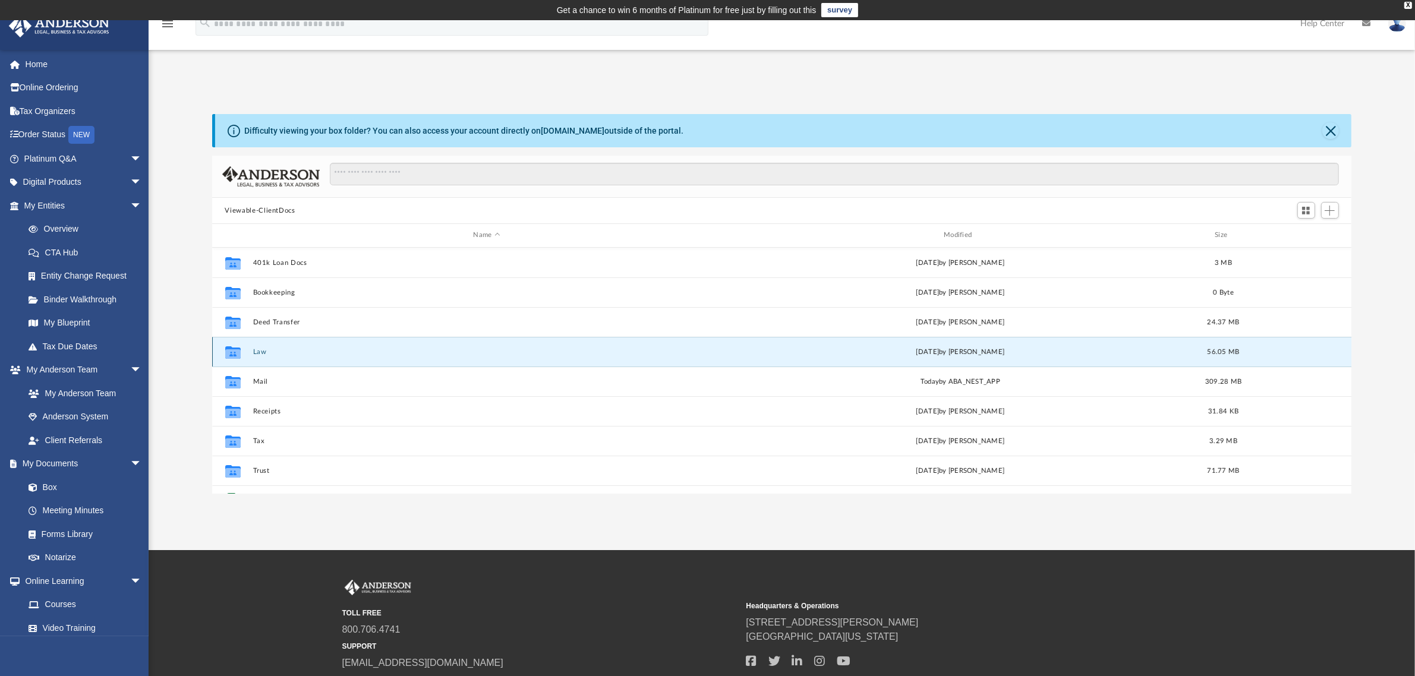
click at [238, 351] on icon "grid" at bounding box center [232, 354] width 15 height 10
click at [260, 351] on button "Law" at bounding box center [487, 352] width 468 height 8
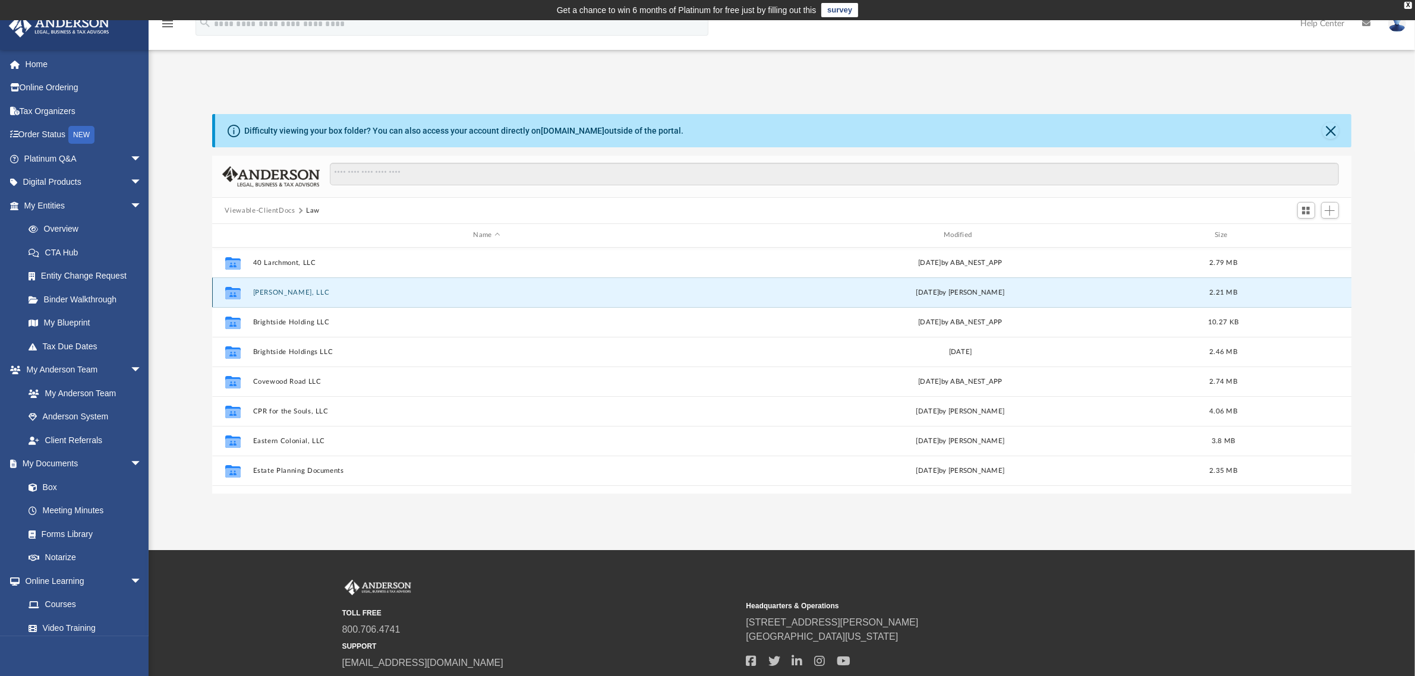
click at [262, 292] on button "Adela, LLC" at bounding box center [487, 293] width 468 height 8
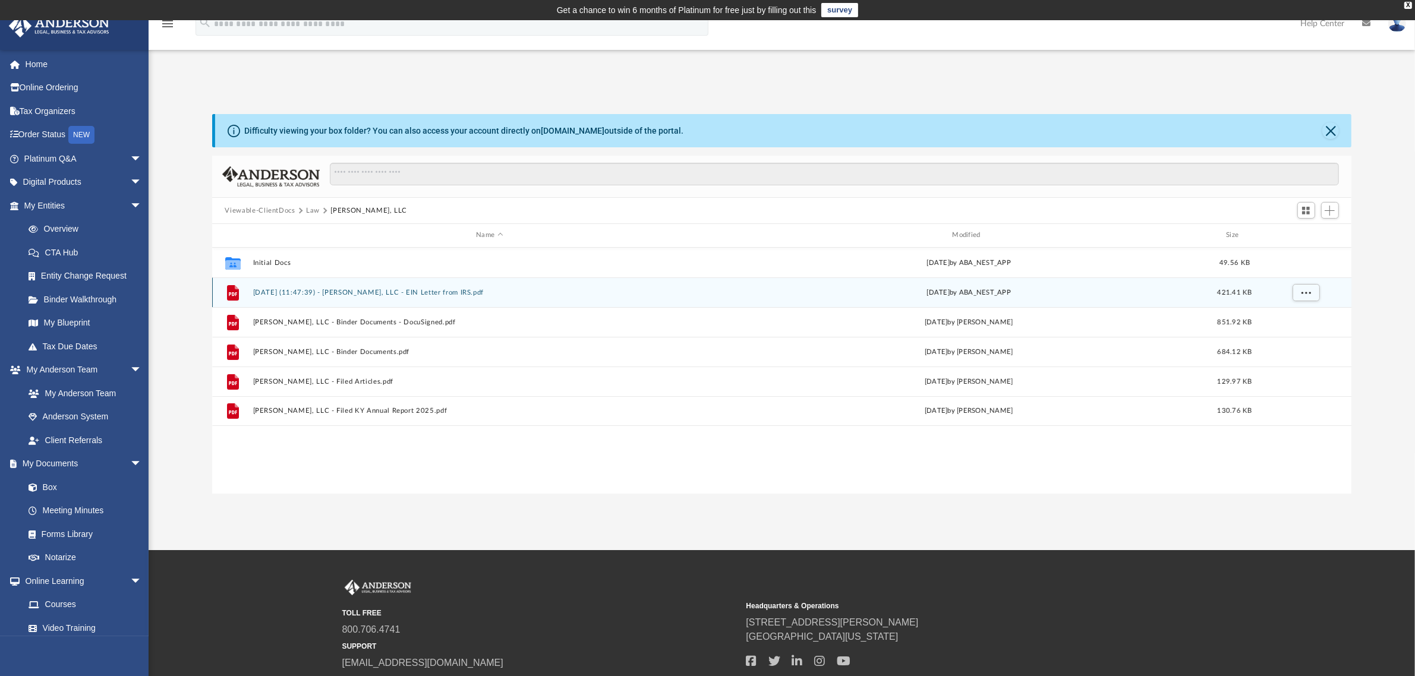
click at [343, 292] on button "2024.12.18 (11:47:39) - Adela, LLC - EIN Letter from IRS.pdf" at bounding box center [490, 293] width 474 height 8
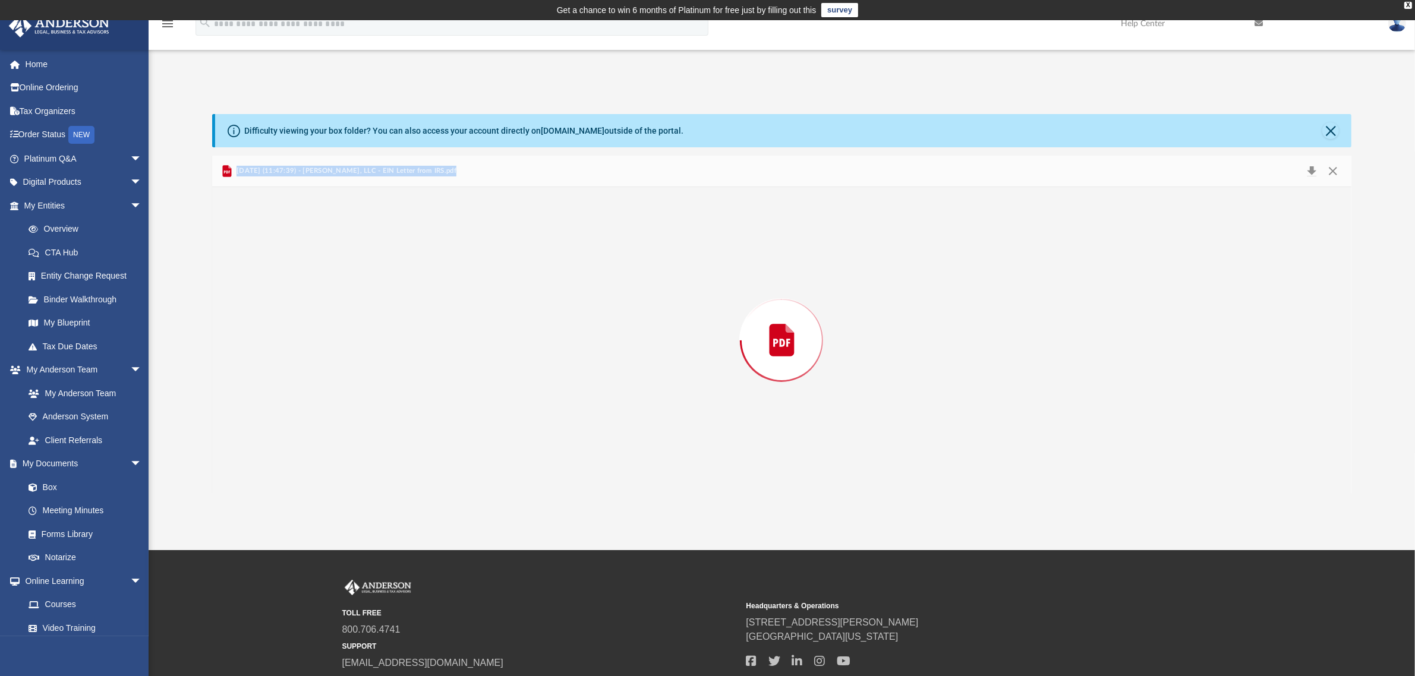
click at [343, 292] on div "Preview" at bounding box center [782, 340] width 1140 height 307
click at [1332, 131] on button "Close" at bounding box center [1330, 130] width 17 height 17
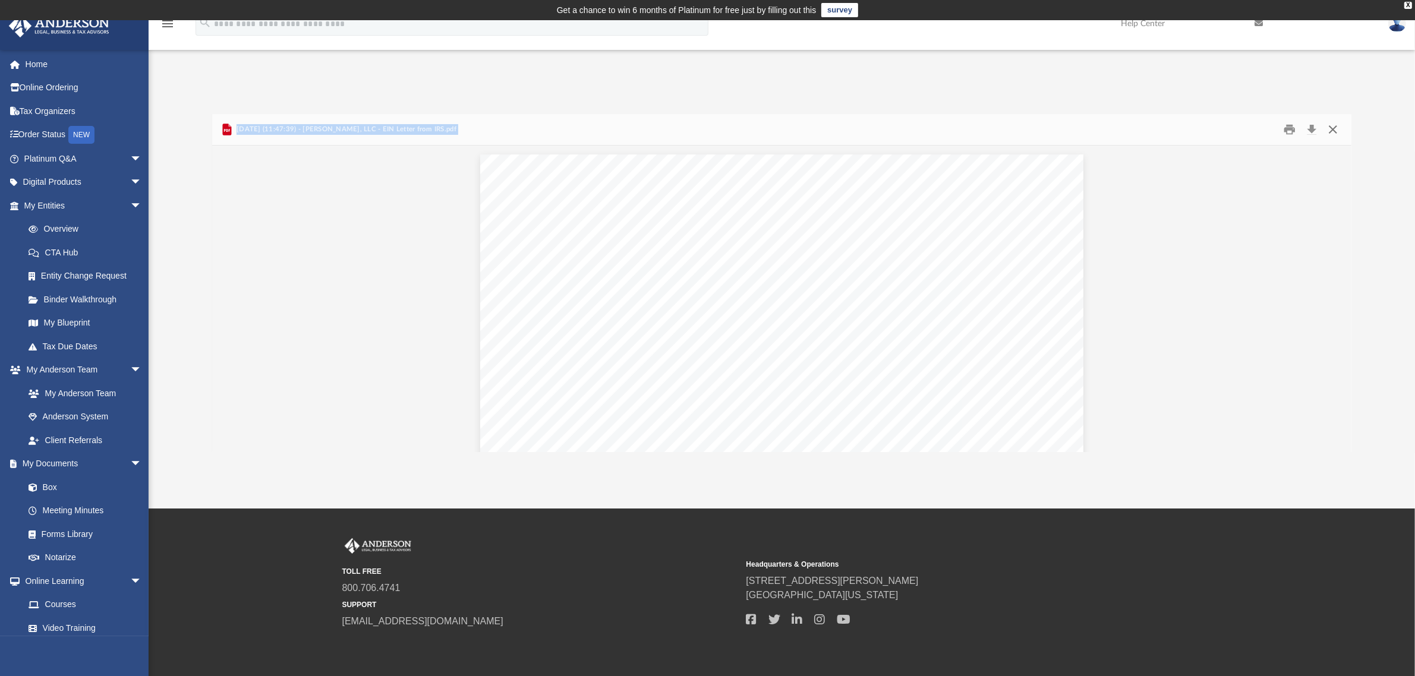
click at [1329, 128] on button "Close" at bounding box center [1332, 130] width 21 height 18
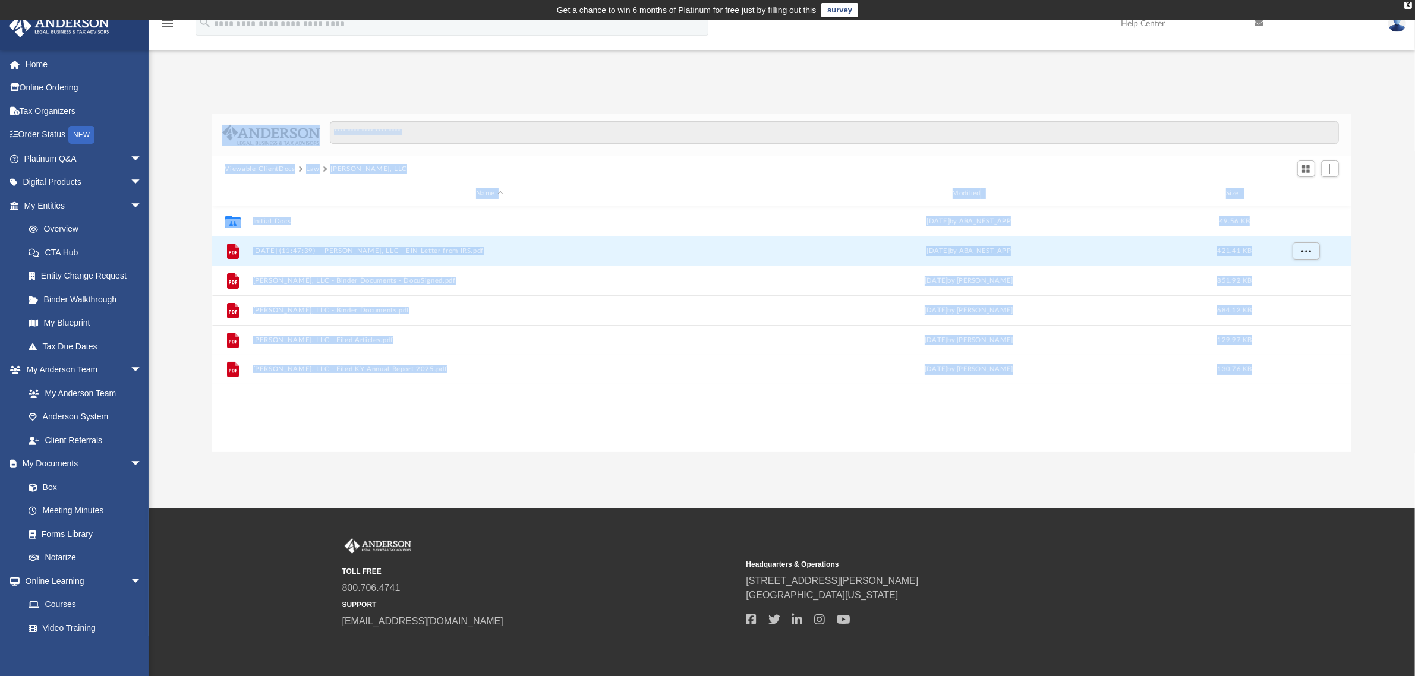
click at [309, 168] on button "Law" at bounding box center [313, 169] width 14 height 11
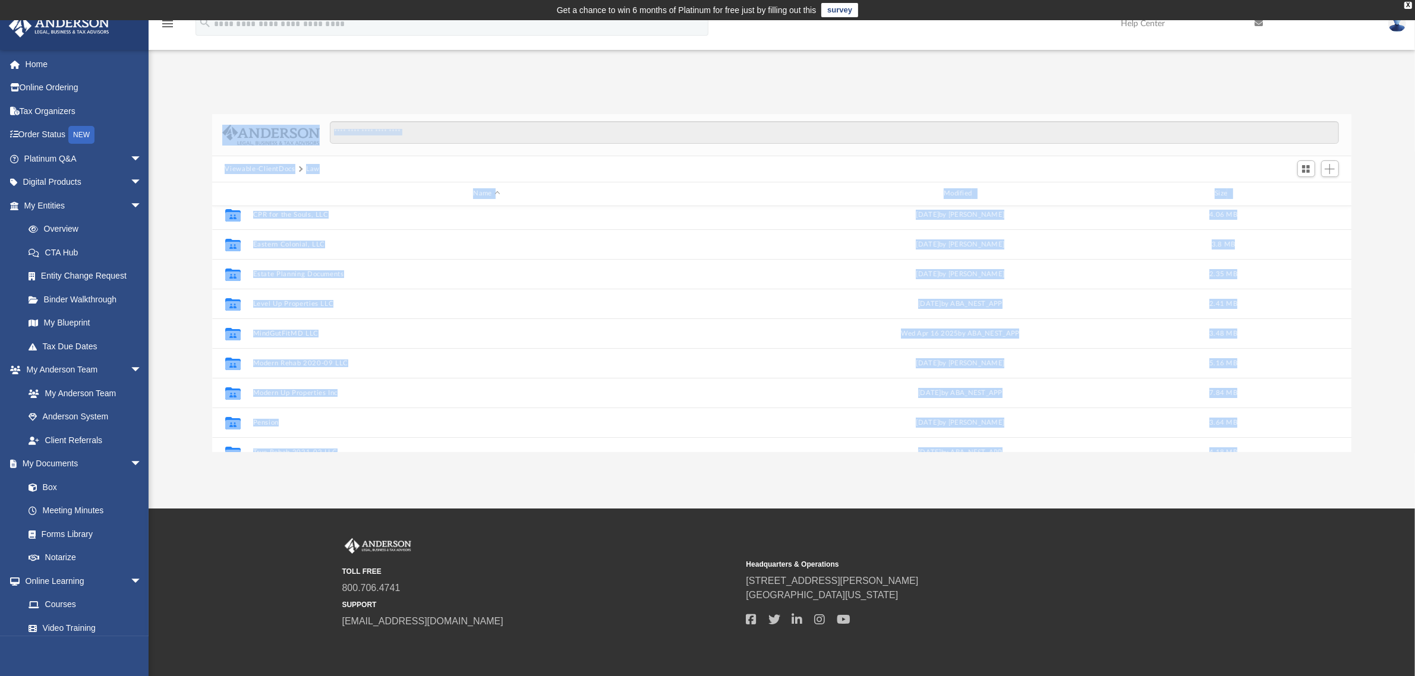
scroll to position [81, 0]
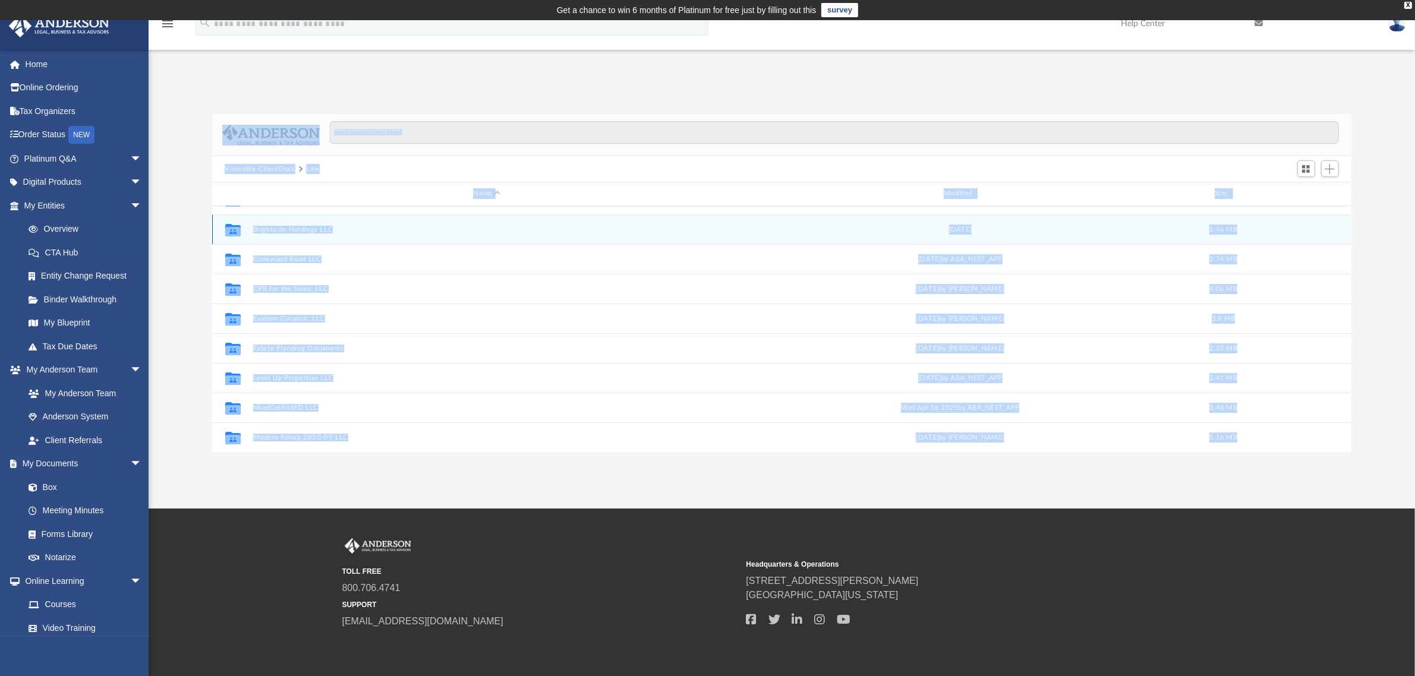
click at [290, 229] on button "Brightside Holdings LLC" at bounding box center [487, 230] width 468 height 8
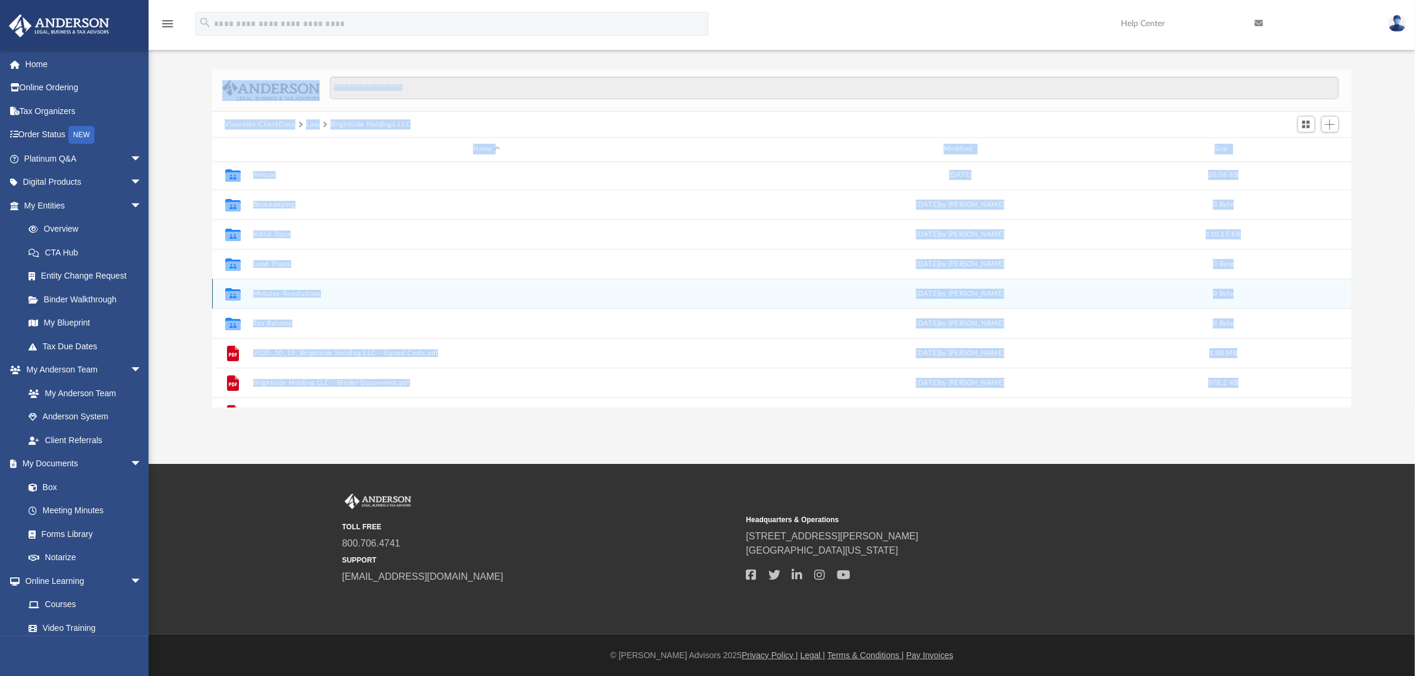
scroll to position [0, 0]
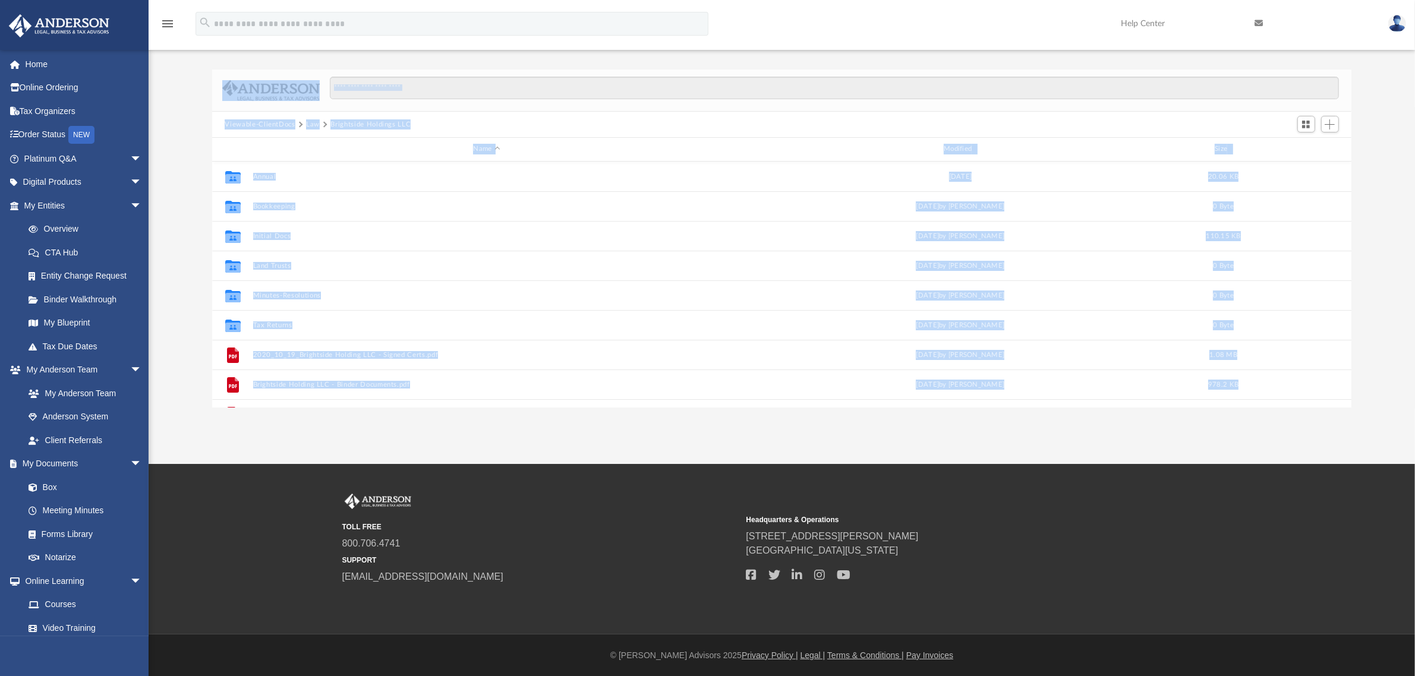
click at [313, 120] on button "Law" at bounding box center [313, 124] width 14 height 11
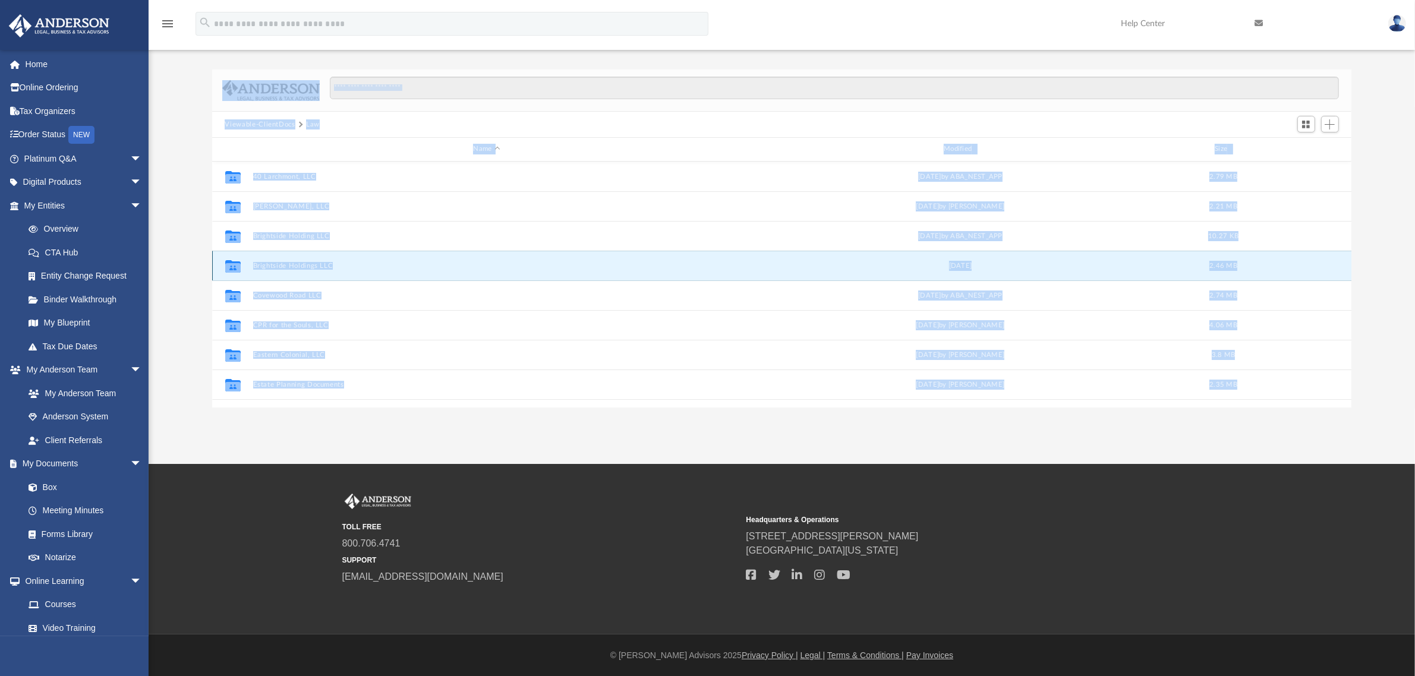
click at [281, 265] on button "Brightside Holdings LLC" at bounding box center [487, 266] width 468 height 8
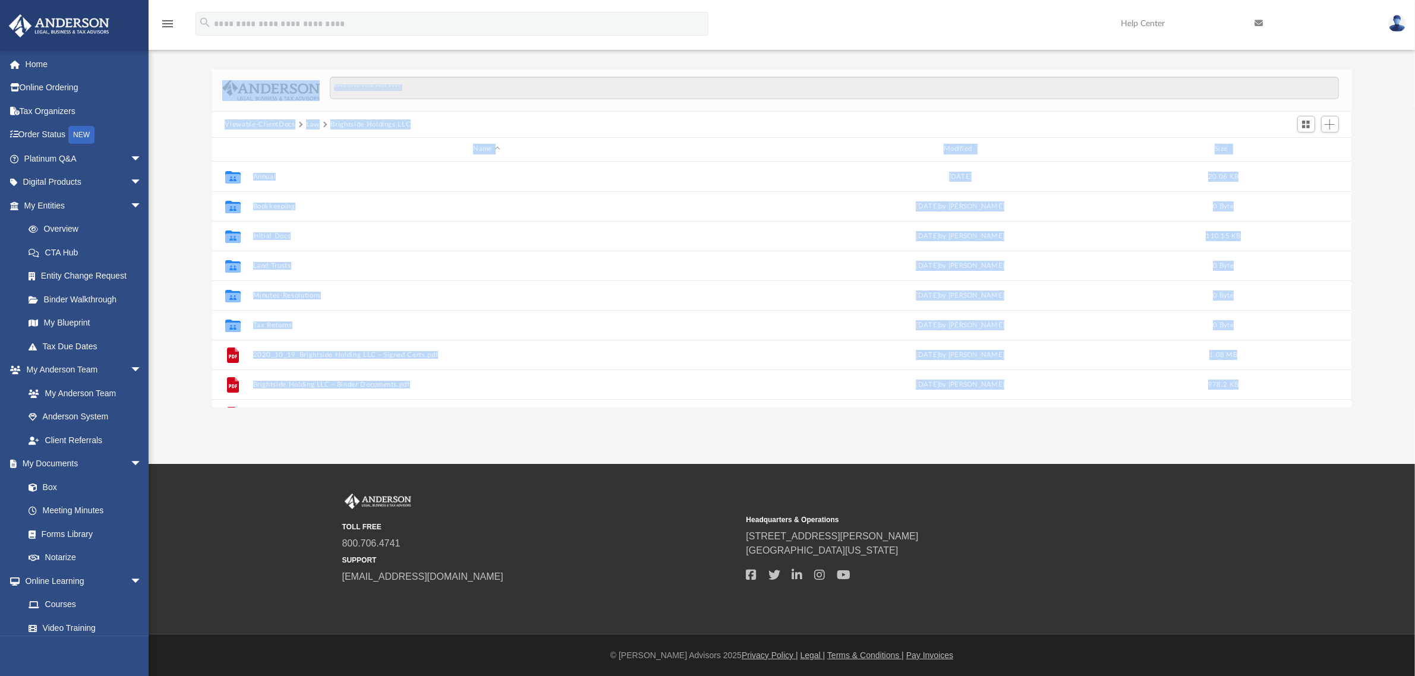
click at [311, 125] on button "Law" at bounding box center [313, 124] width 14 height 11
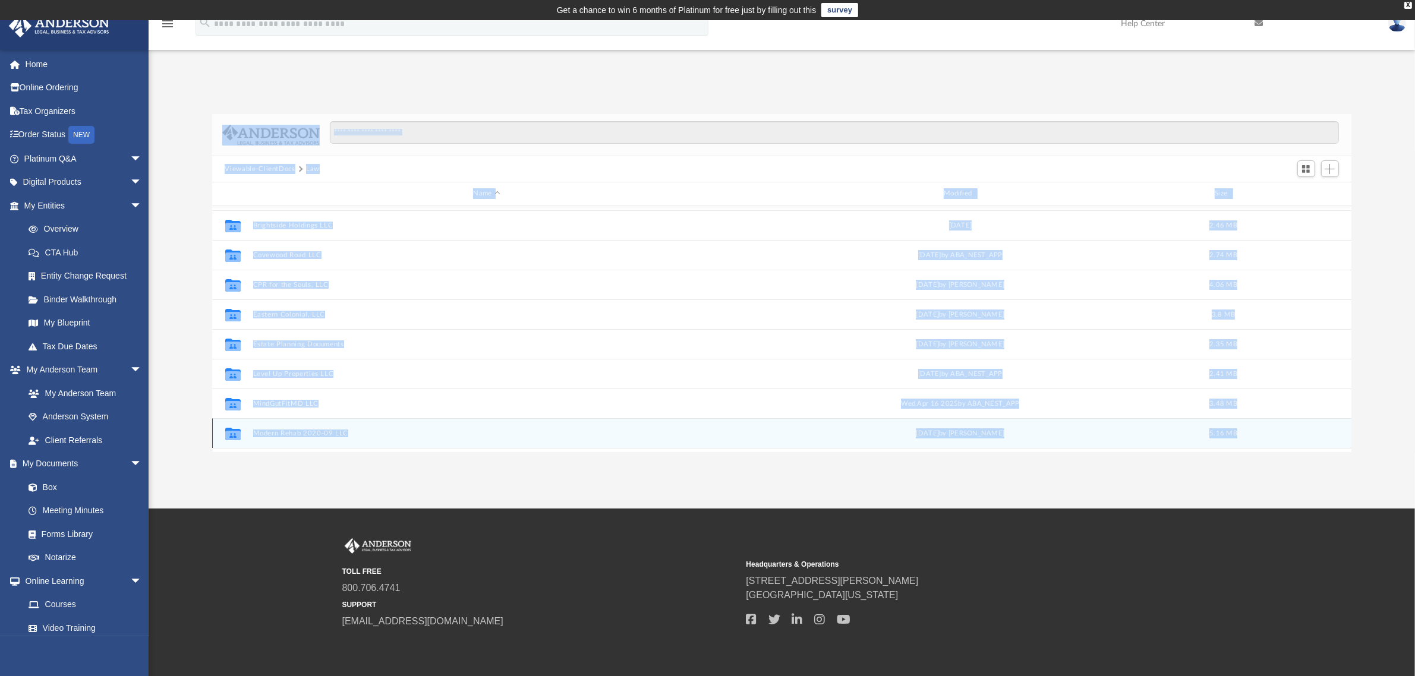
scroll to position [81, 0]
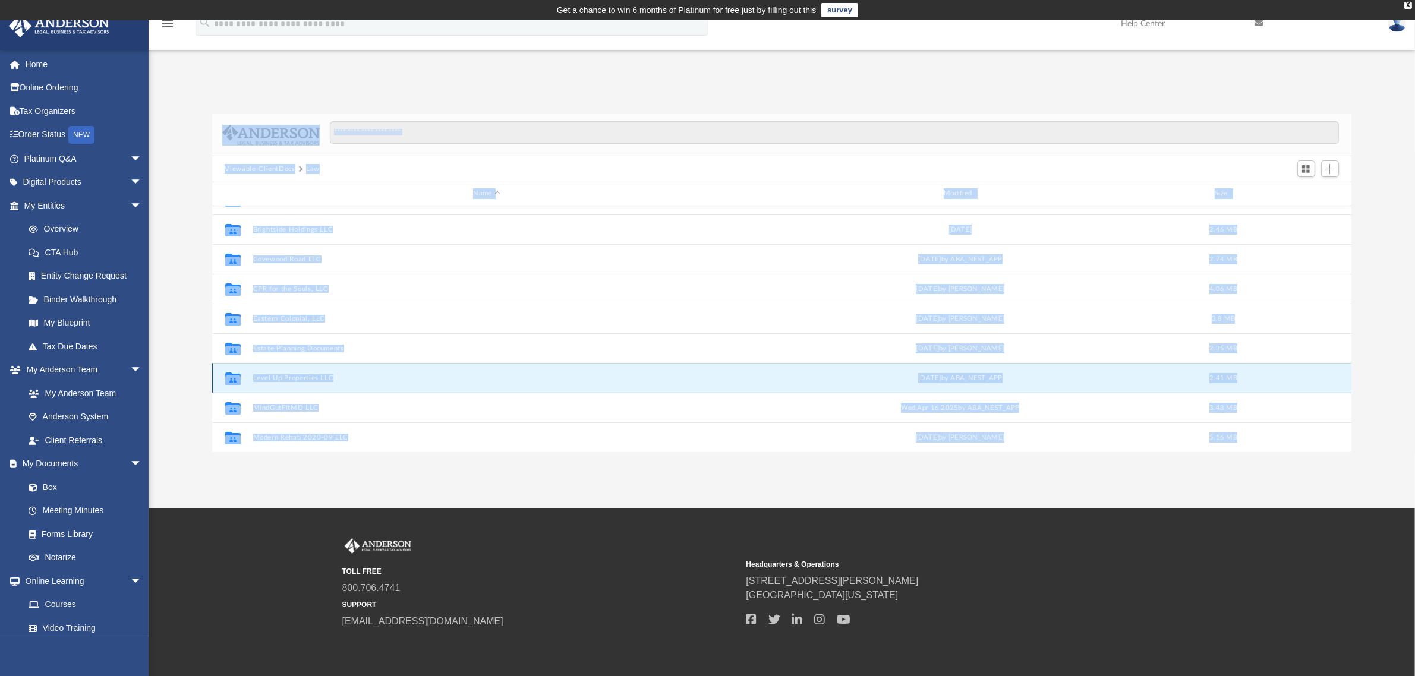
click at [292, 377] on button "Level Up Properties LLC" at bounding box center [487, 378] width 468 height 8
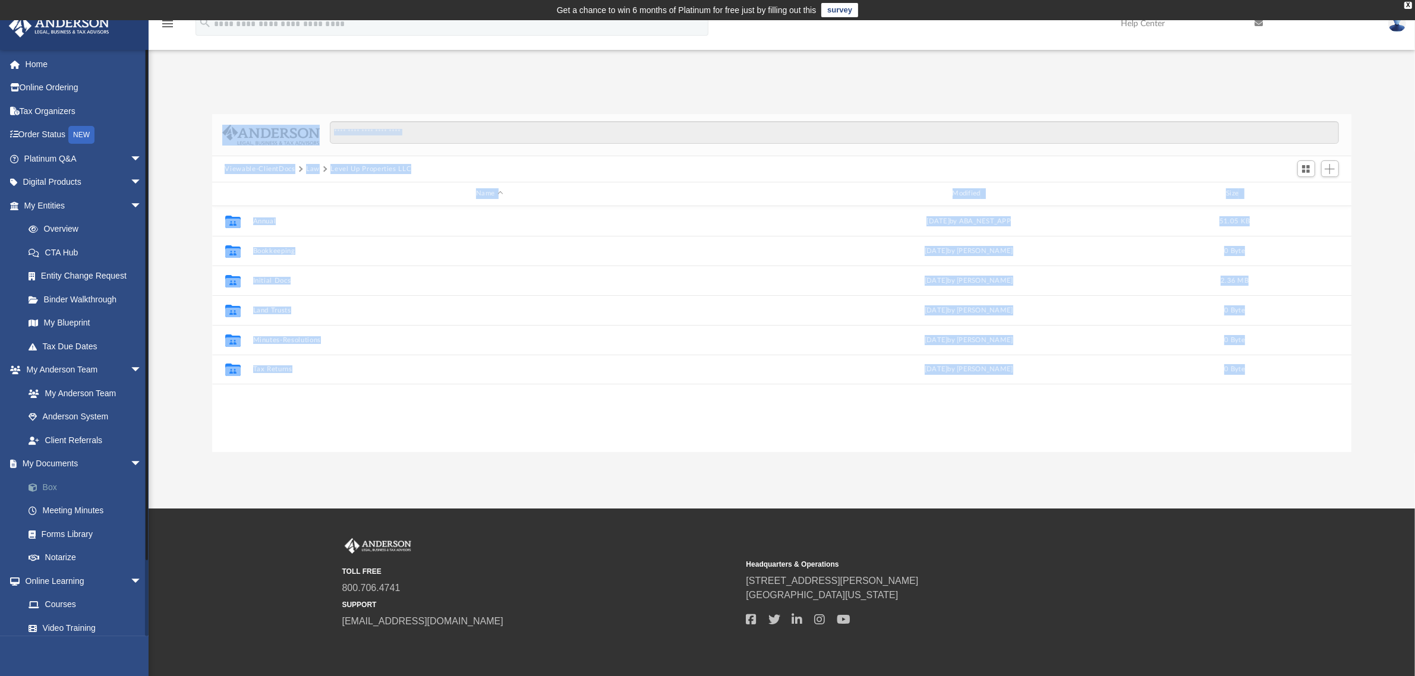
click at [49, 482] on link "Box" at bounding box center [88, 487] width 143 height 24
click at [40, 489] on span at bounding box center [39, 488] width 8 height 8
click at [370, 168] on button "Level Up Properties LLC" at bounding box center [370, 169] width 81 height 11
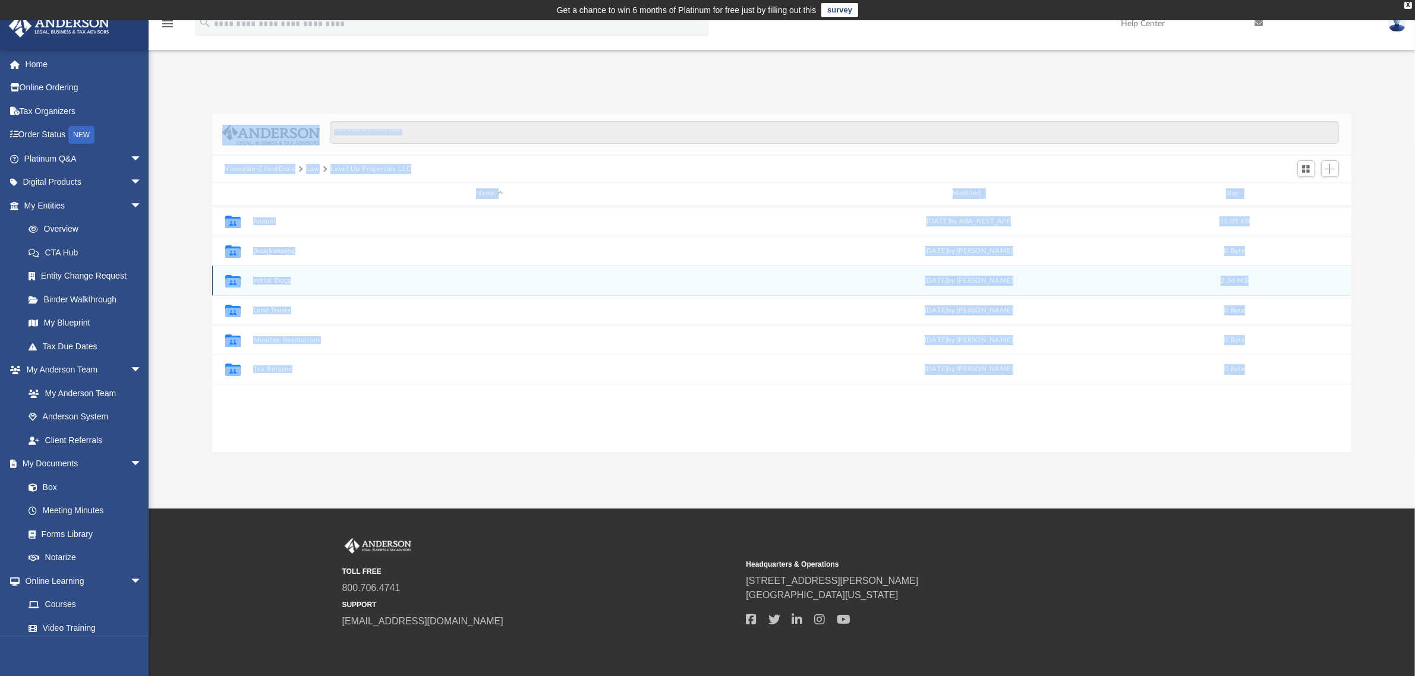
click at [271, 280] on button "Initial Docs" at bounding box center [490, 281] width 474 height 8
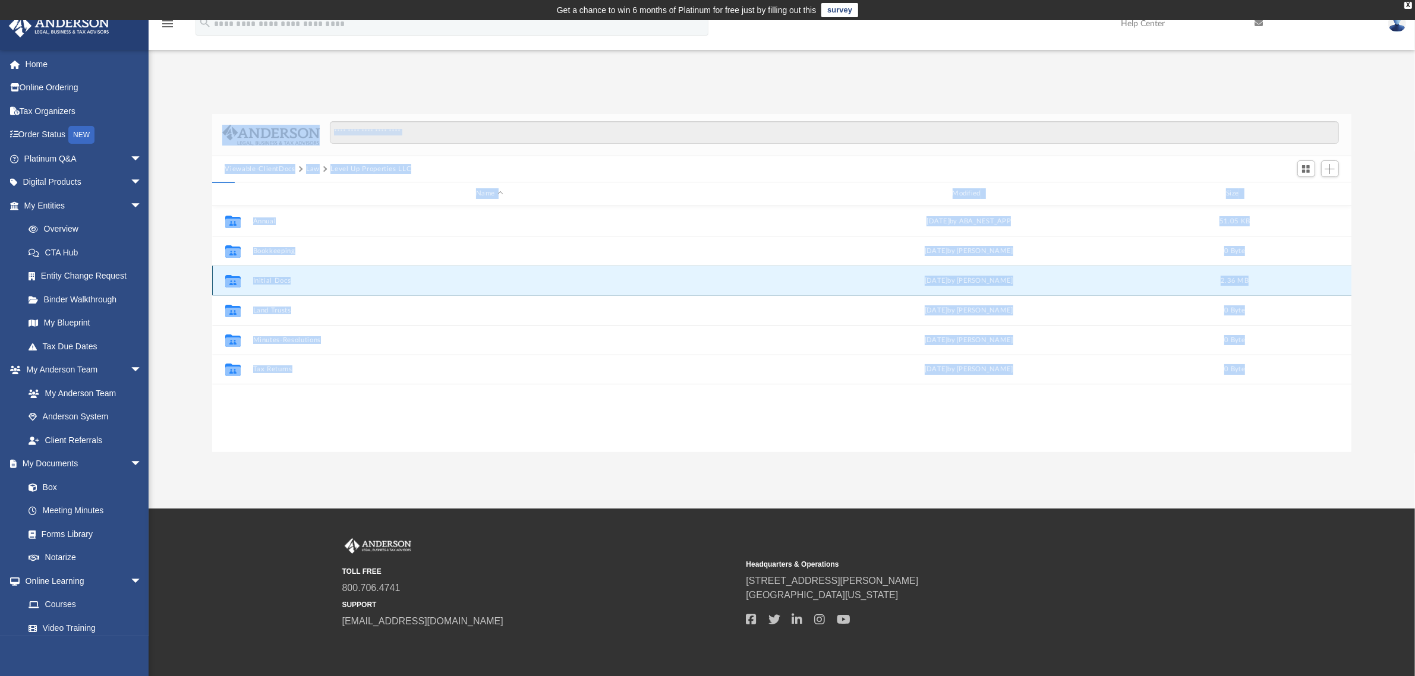
click at [271, 280] on button "Initial Docs" at bounding box center [490, 281] width 474 height 8
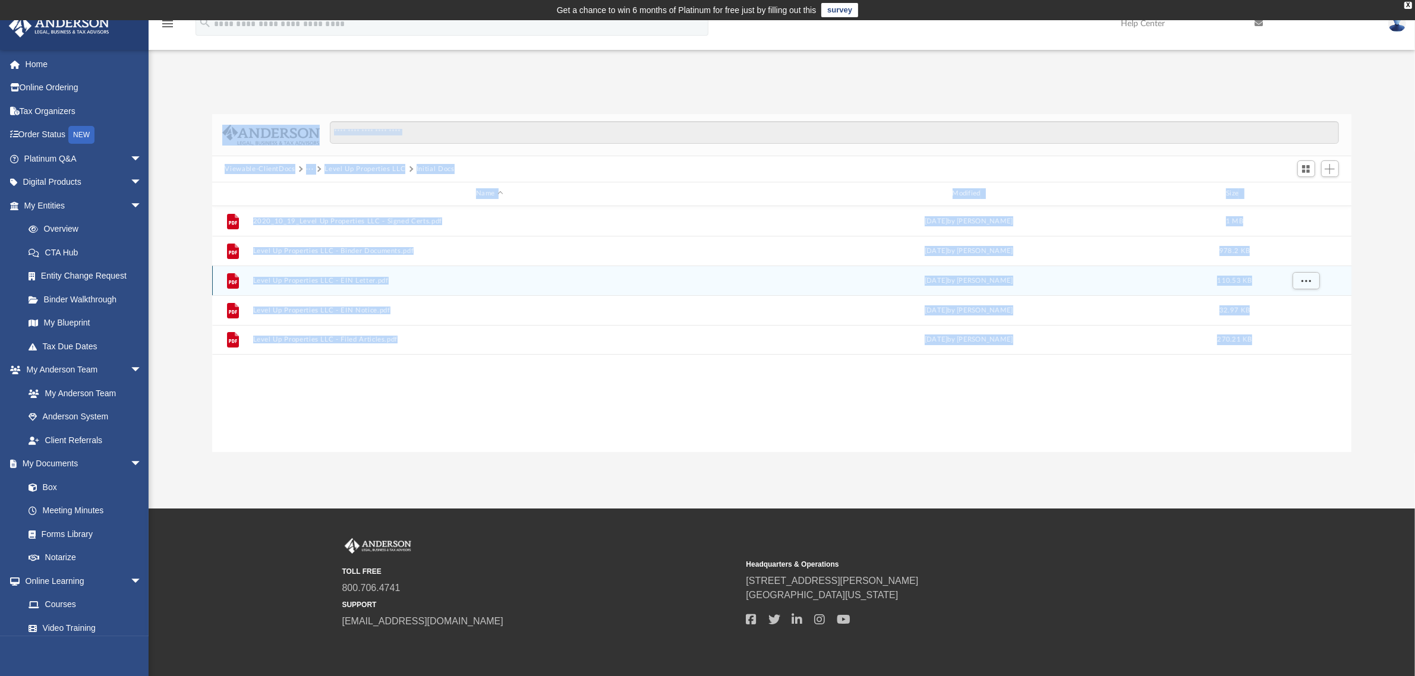
click at [321, 281] on button "Level Up Properties LLC - EIN Letter.pdf" at bounding box center [490, 281] width 474 height 8
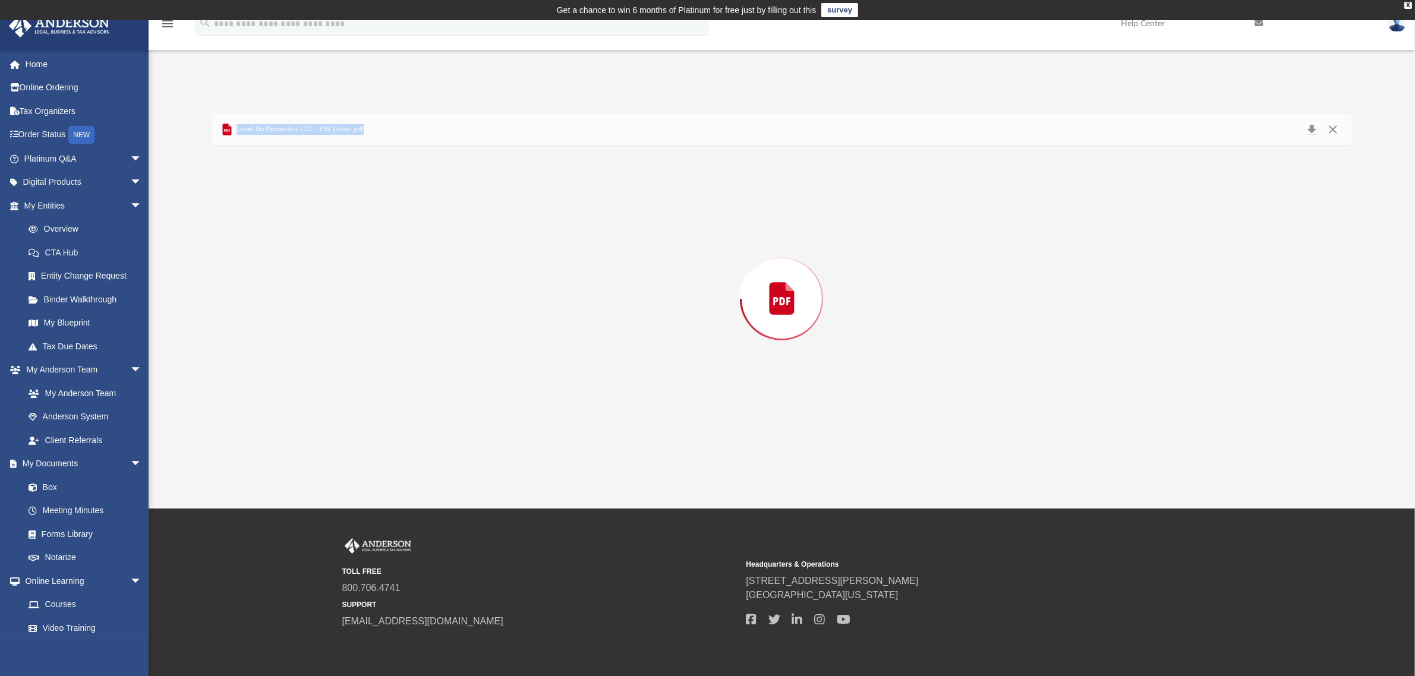
click at [321, 281] on div "Preview" at bounding box center [782, 299] width 1140 height 307
click at [1332, 129] on button "Close" at bounding box center [1332, 130] width 21 height 18
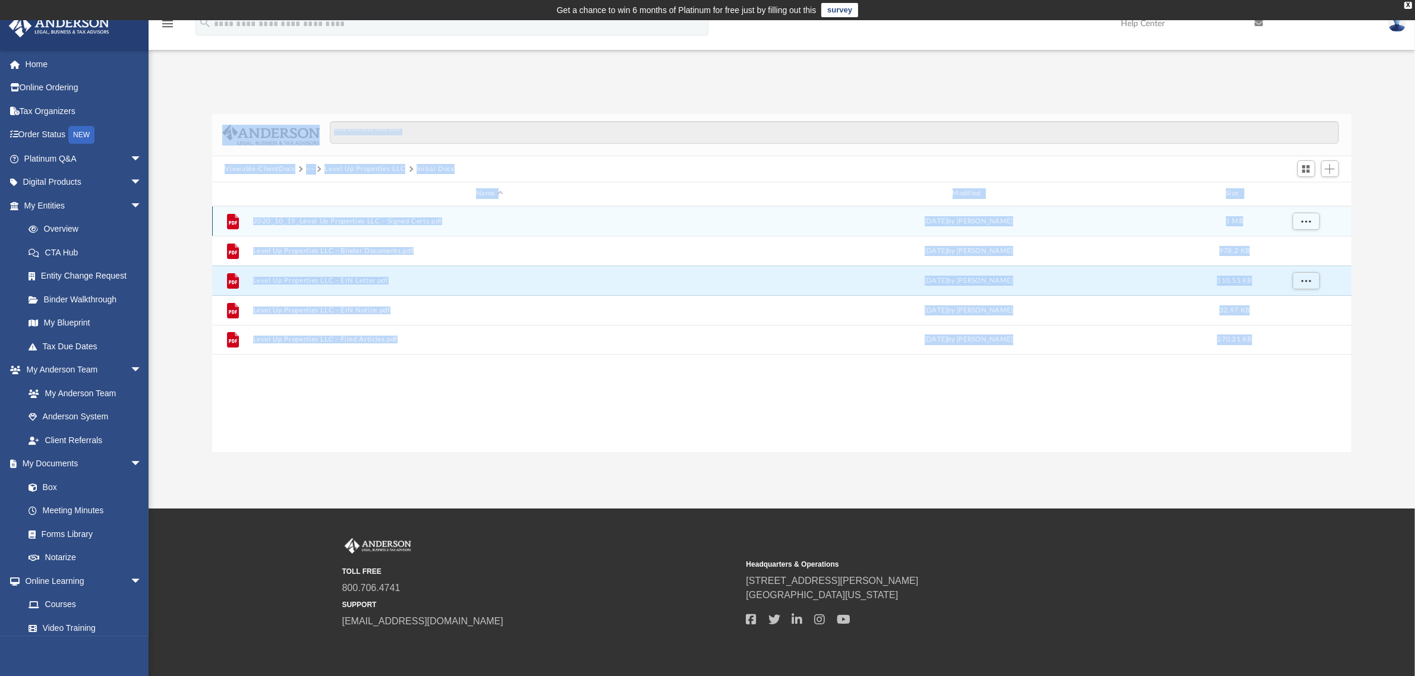
click at [300, 224] on button "2020_10_19_Level Up Properties LLC - Signed Certs.pdf" at bounding box center [490, 221] width 474 height 8
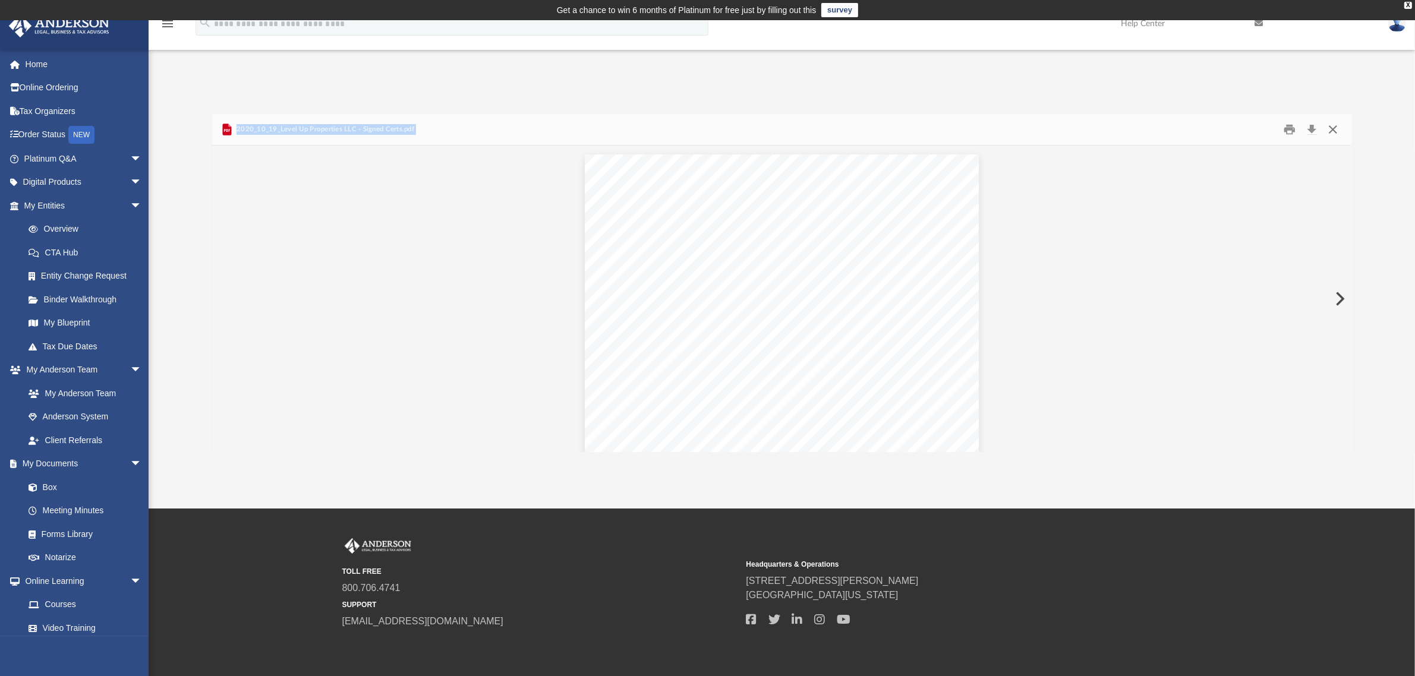
click at [1335, 127] on button "Close" at bounding box center [1332, 130] width 21 height 18
